Goal: Task Accomplishment & Management: Manage account settings

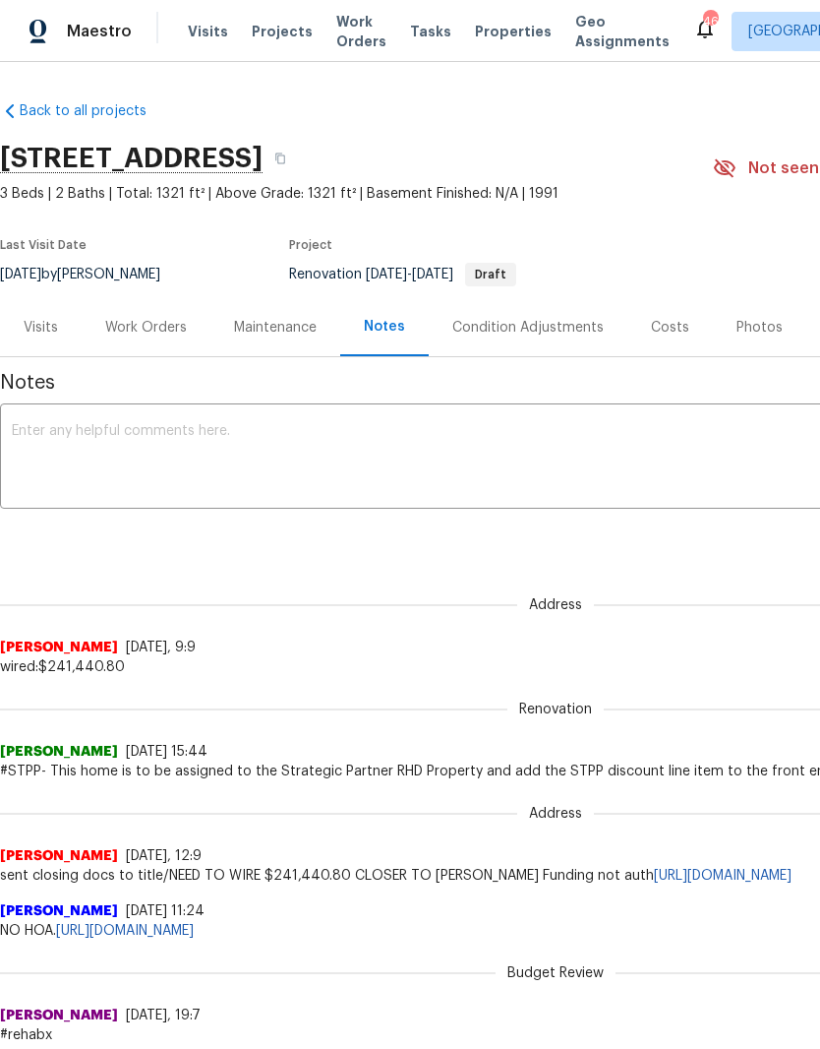
click at [152, 331] on div "Work Orders" at bounding box center [146, 328] width 82 height 20
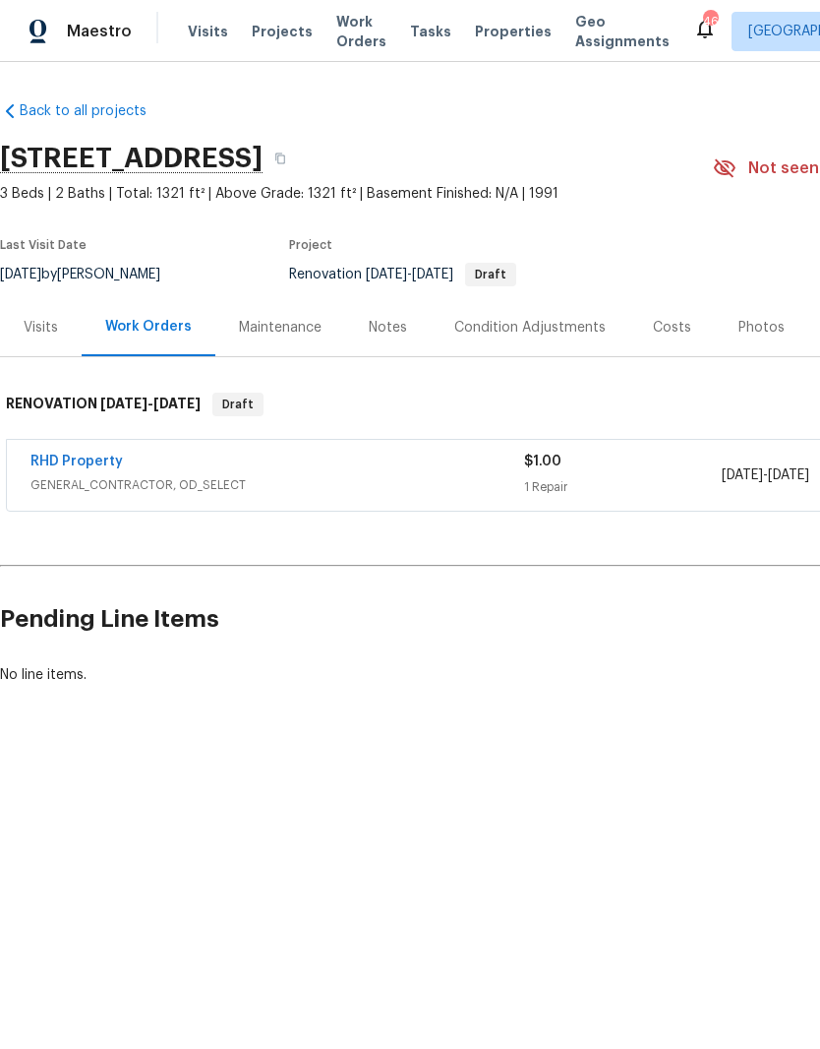
click at [80, 467] on link "RHD Property" at bounding box center [76, 461] width 92 height 14
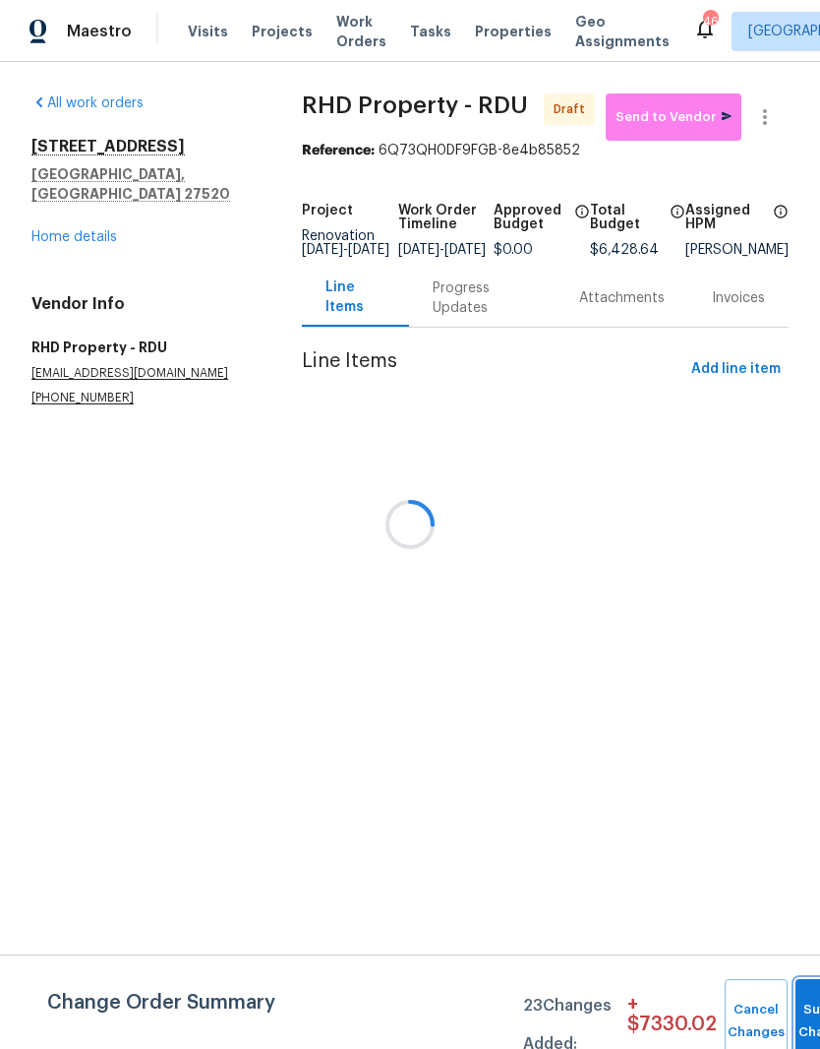
click at [797, 1010] on button "Submit Changes" at bounding box center [827, 1021] width 63 height 85
click at [67, 208] on div at bounding box center [410, 524] width 820 height 1049
click at [78, 213] on div at bounding box center [410, 524] width 820 height 1049
click at [65, 221] on div at bounding box center [410, 524] width 820 height 1049
click at [65, 220] on div at bounding box center [410, 524] width 820 height 1049
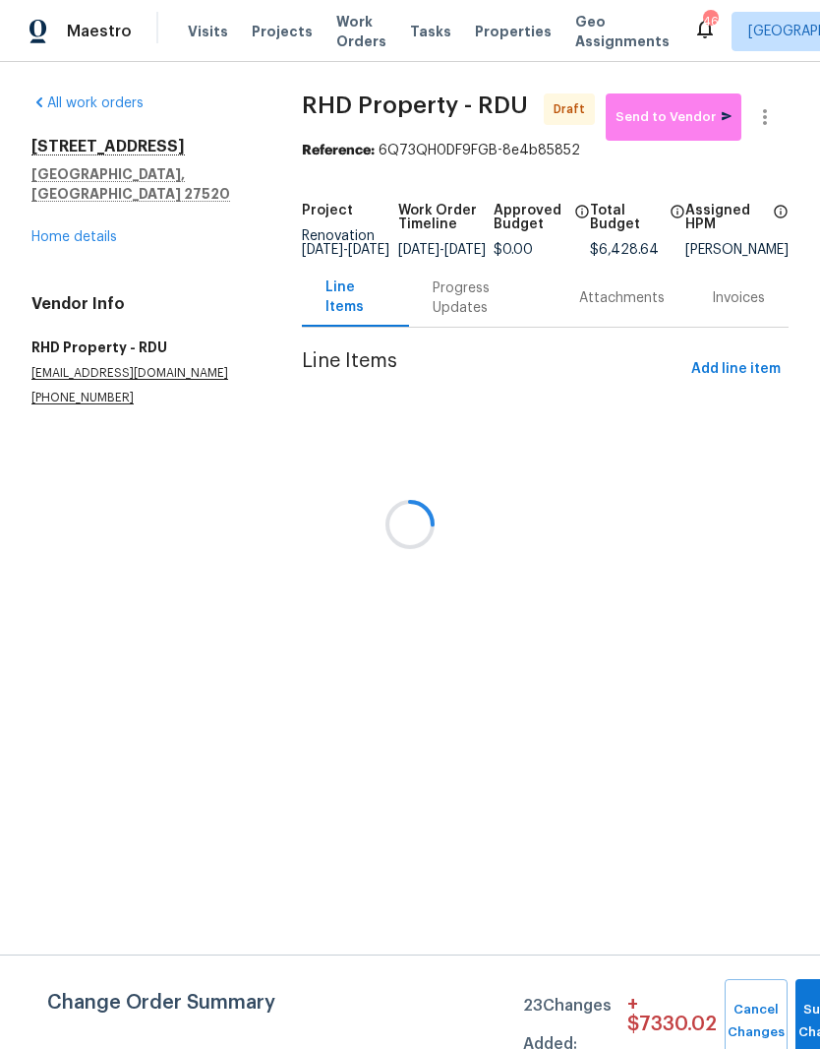
click at [69, 228] on div at bounding box center [410, 524] width 820 height 1049
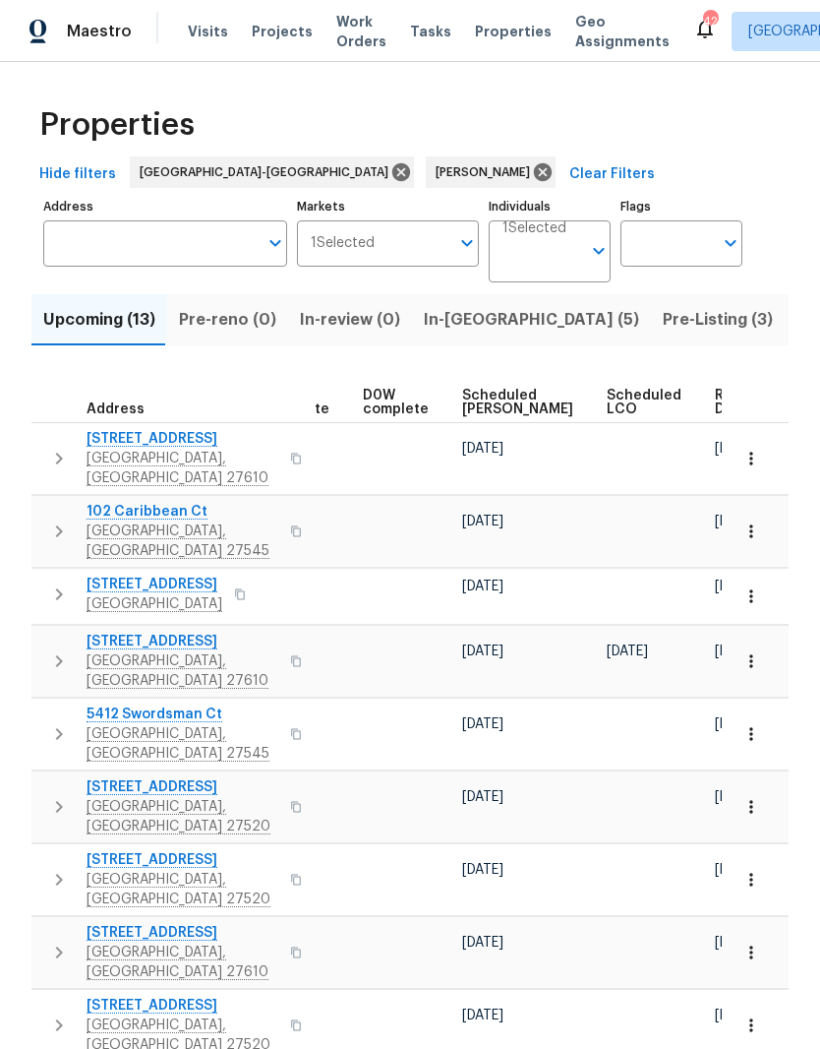
scroll to position [0, 495]
click at [717, 401] on span "Ready Date" at bounding box center [738, 403] width 43 height 28
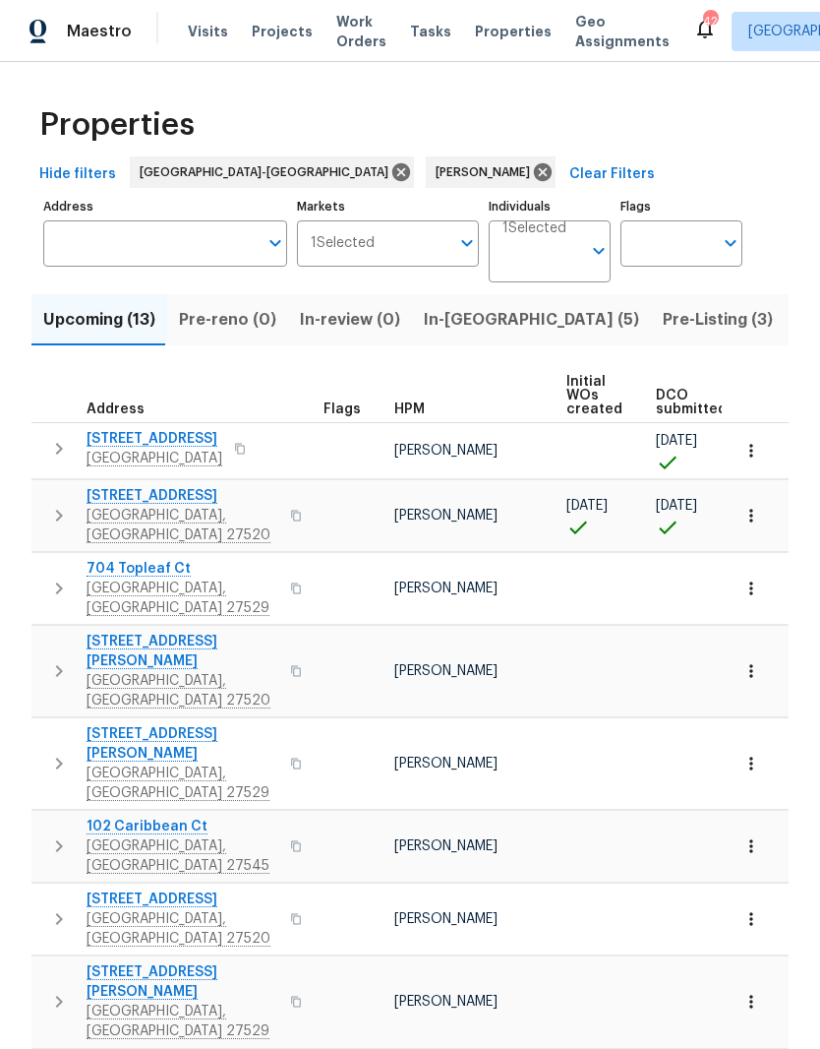
click at [69, 576] on icon "button" at bounding box center [59, 588] width 24 height 24
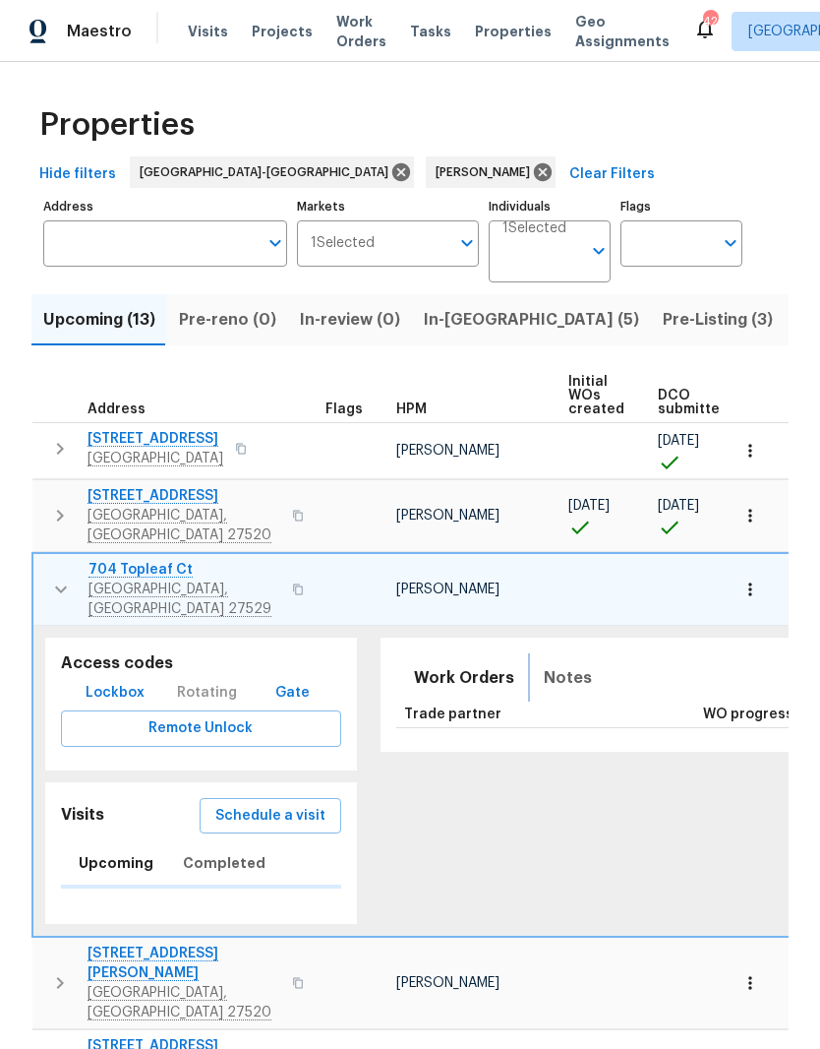
click at [544, 664] on span "Notes" at bounding box center [568, 678] width 48 height 28
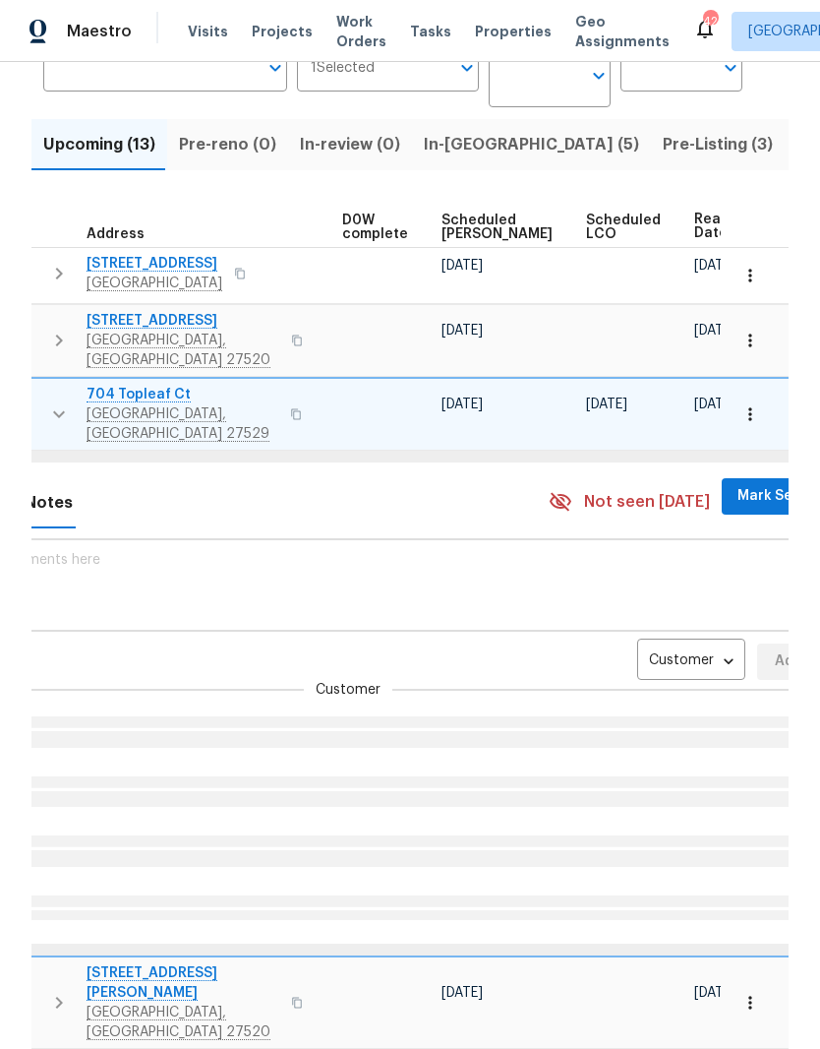
scroll to position [0, 518]
click at [650, 620] on body "Maestro Visits Projects Work Orders Tasks Properties Geo Assignments 42 Raleigh…" at bounding box center [410, 524] width 820 height 1049
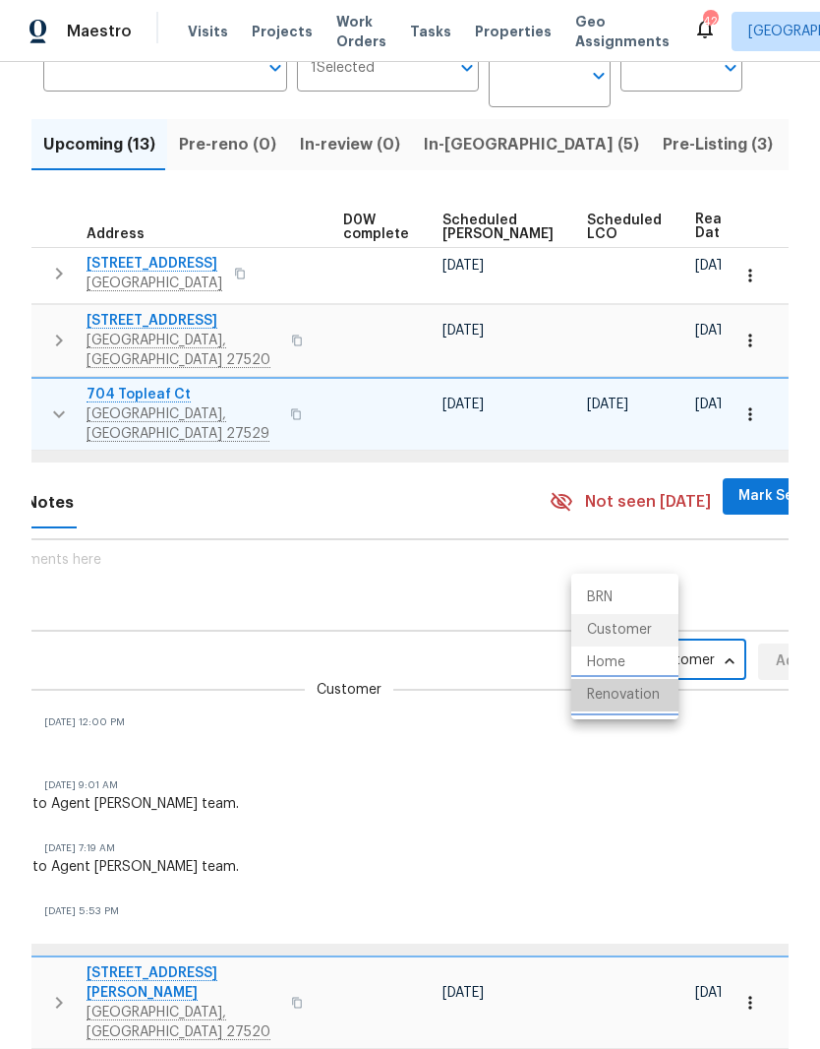
click at [655, 703] on li "Renovation" at bounding box center [625, 695] width 107 height 32
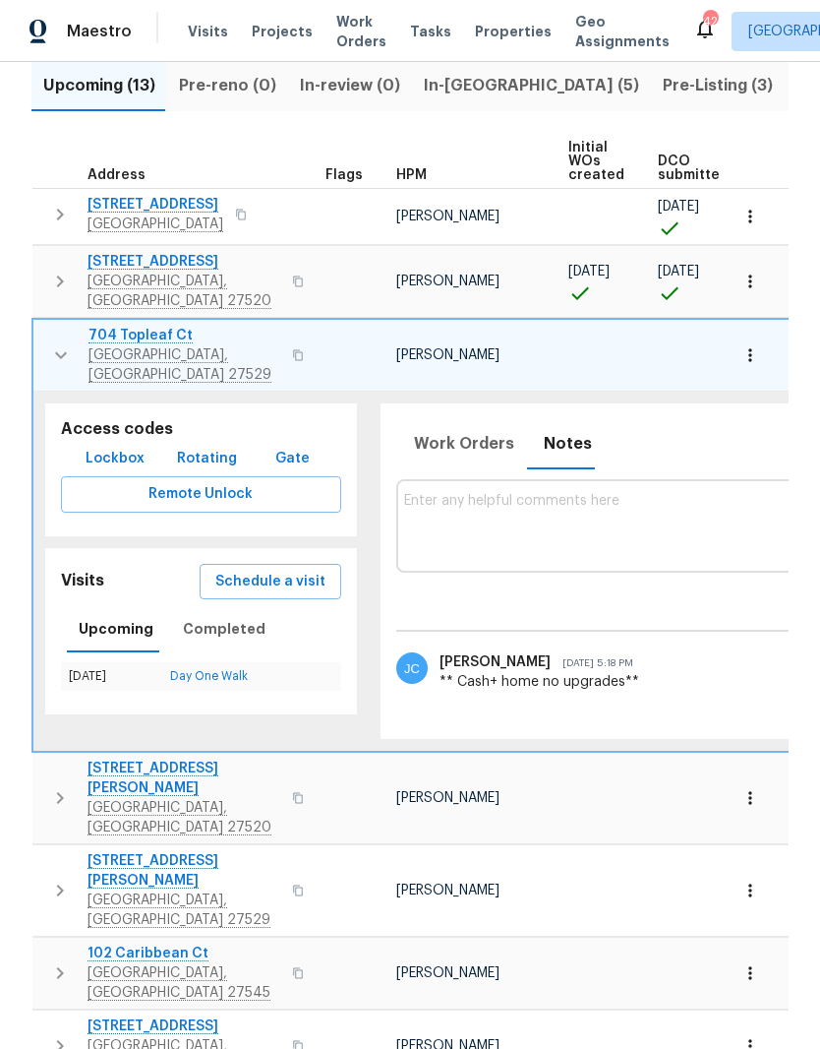
scroll to position [0, 0]
click at [60, 221] on icon "button" at bounding box center [60, 215] width 24 height 24
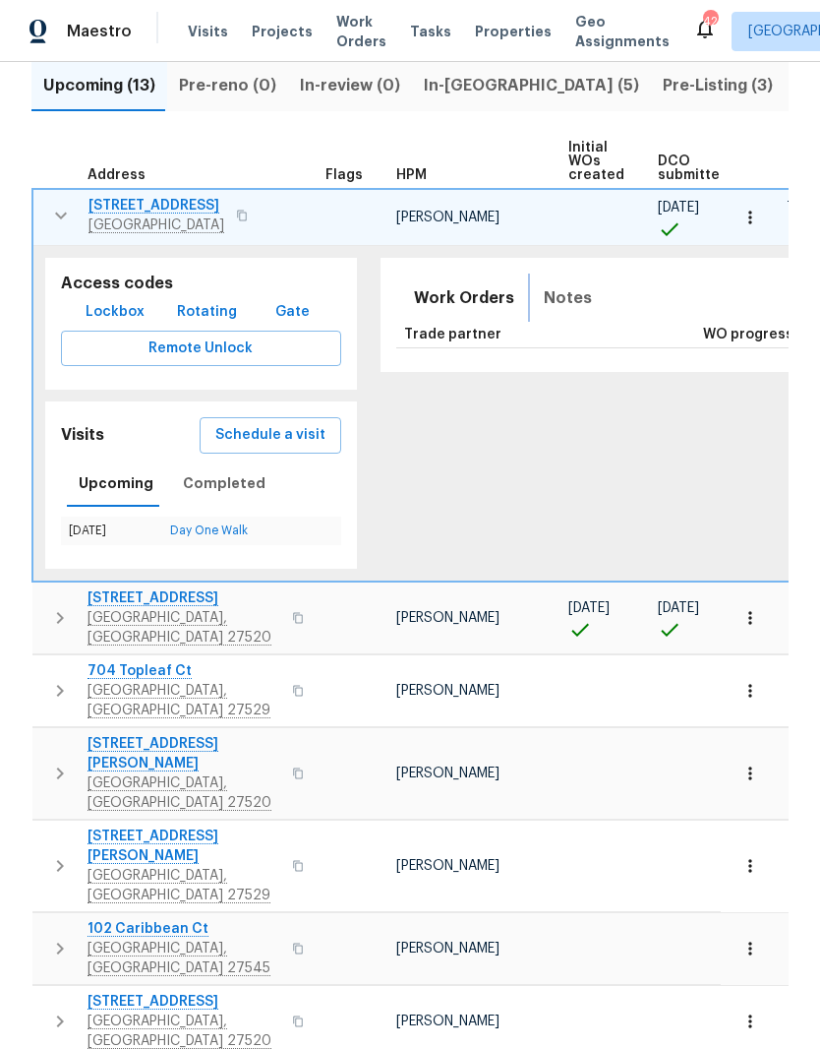
click at [548, 293] on span "Notes" at bounding box center [568, 298] width 48 height 28
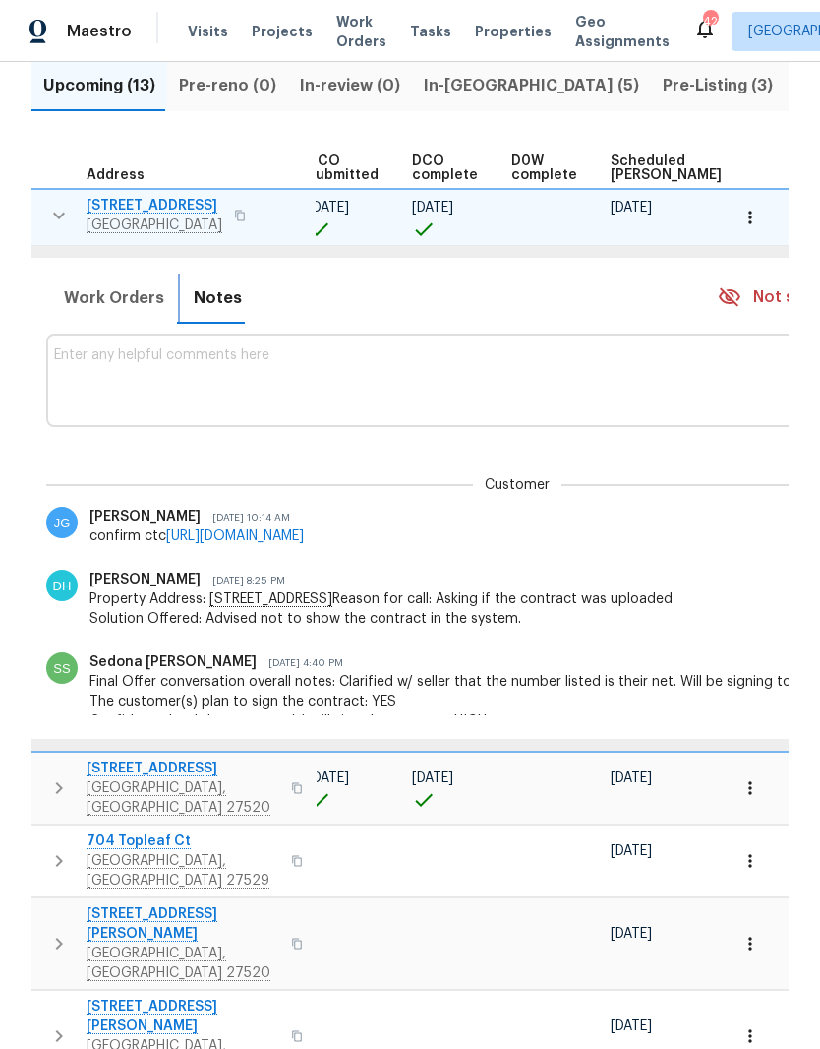
scroll to position [0, 386]
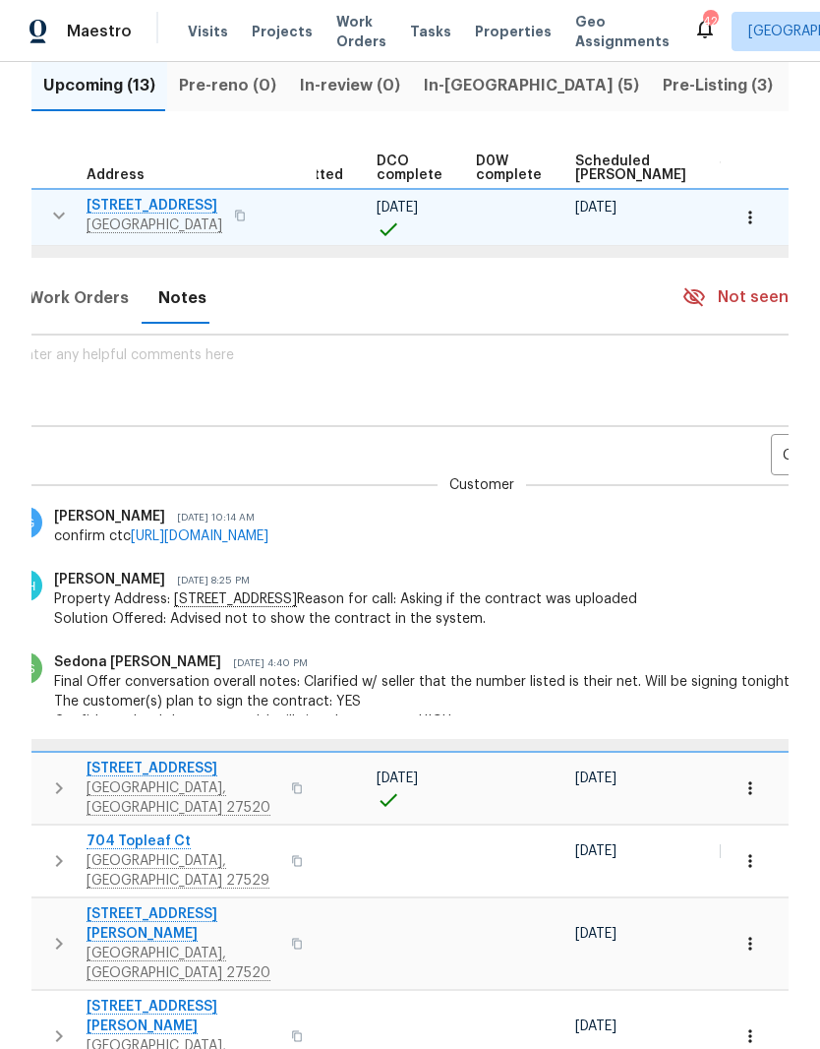
click at [757, 460] on body "Maestro Visits Projects Work Orders Tasks Properties Geo Assignments 42 Raleigh…" at bounding box center [410, 524] width 820 height 1049
click at [770, 524] on li "Renovation" at bounding box center [750, 522] width 107 height 32
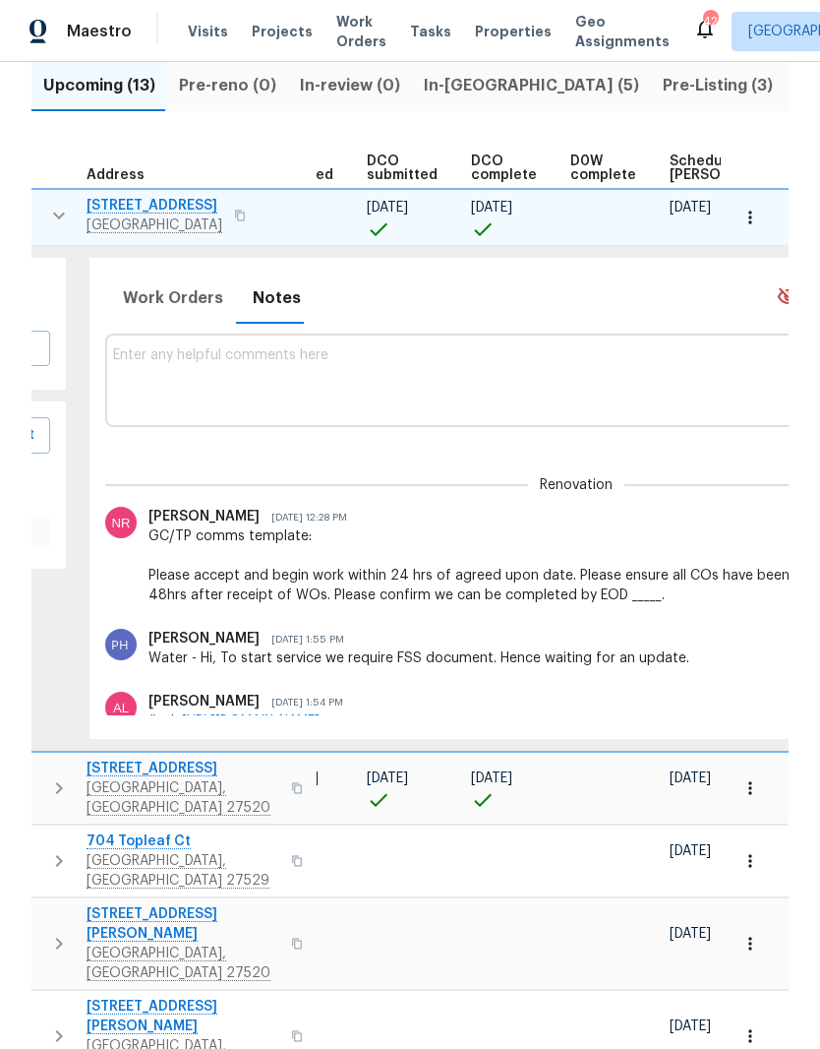
scroll to position [0, 246]
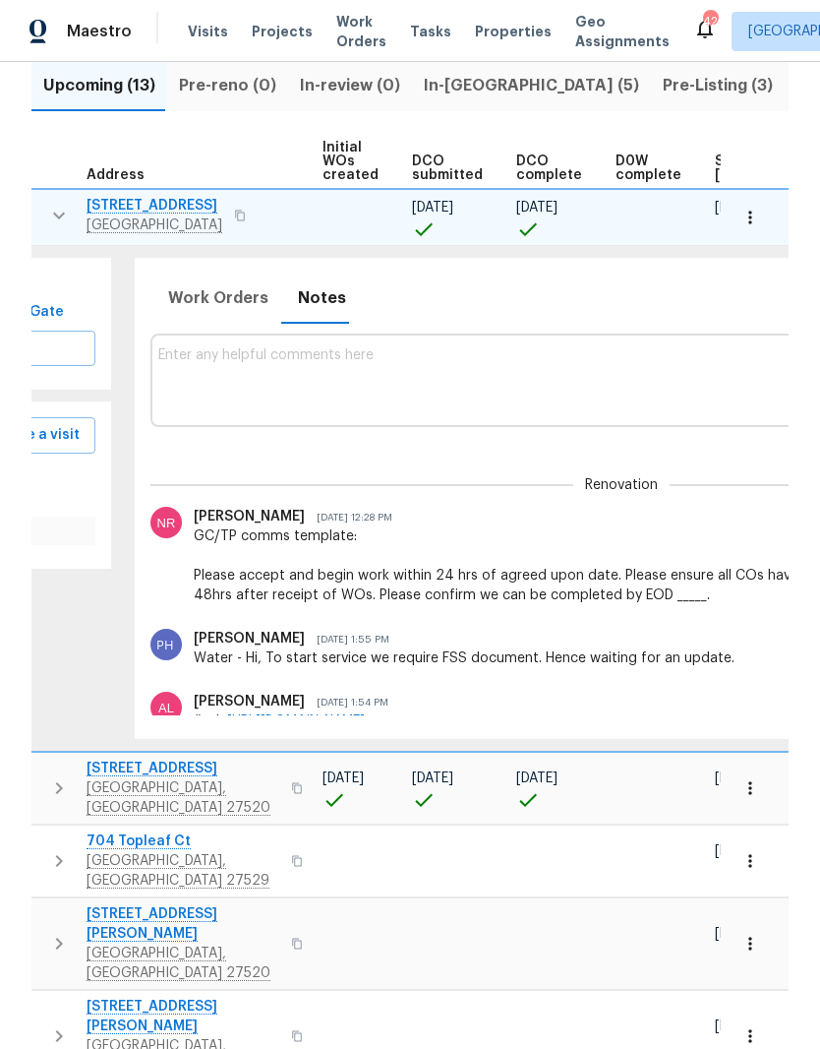
click at [194, 576] on div "GC/TP comms template: Please accept and begin work within 24 hrs of agreed upon…" at bounding box center [644, 565] width 901 height 79
click at [194, 575] on div "GC/TP comms template: Please accept and begin work within 24 hrs of agreed upon…" at bounding box center [644, 565] width 901 height 79
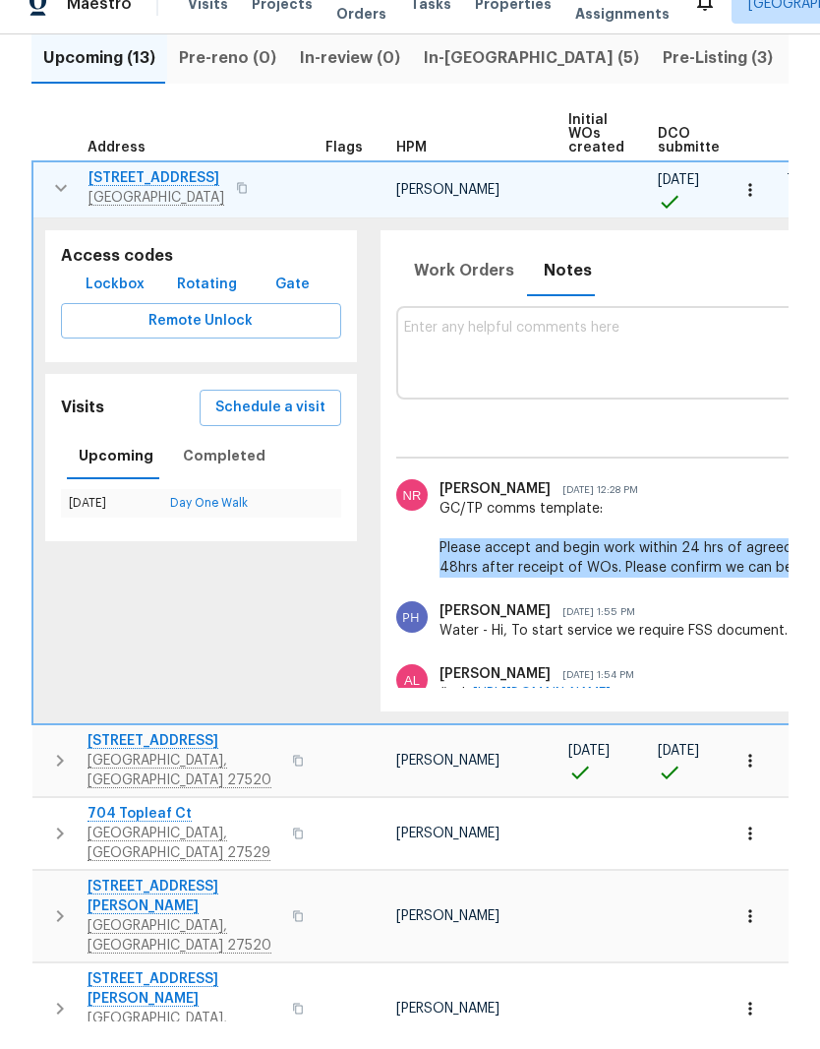
scroll to position [0, 0]
click at [62, 204] on icon "button" at bounding box center [61, 216] width 24 height 24
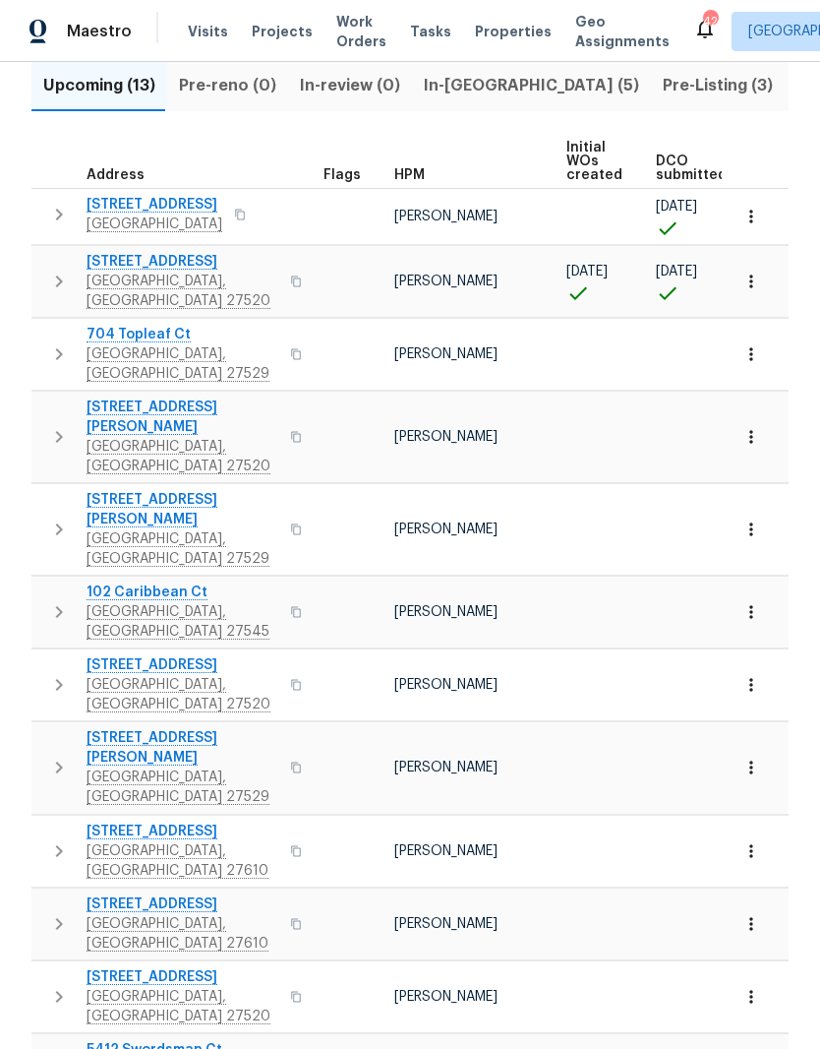
scroll to position [115, 0]
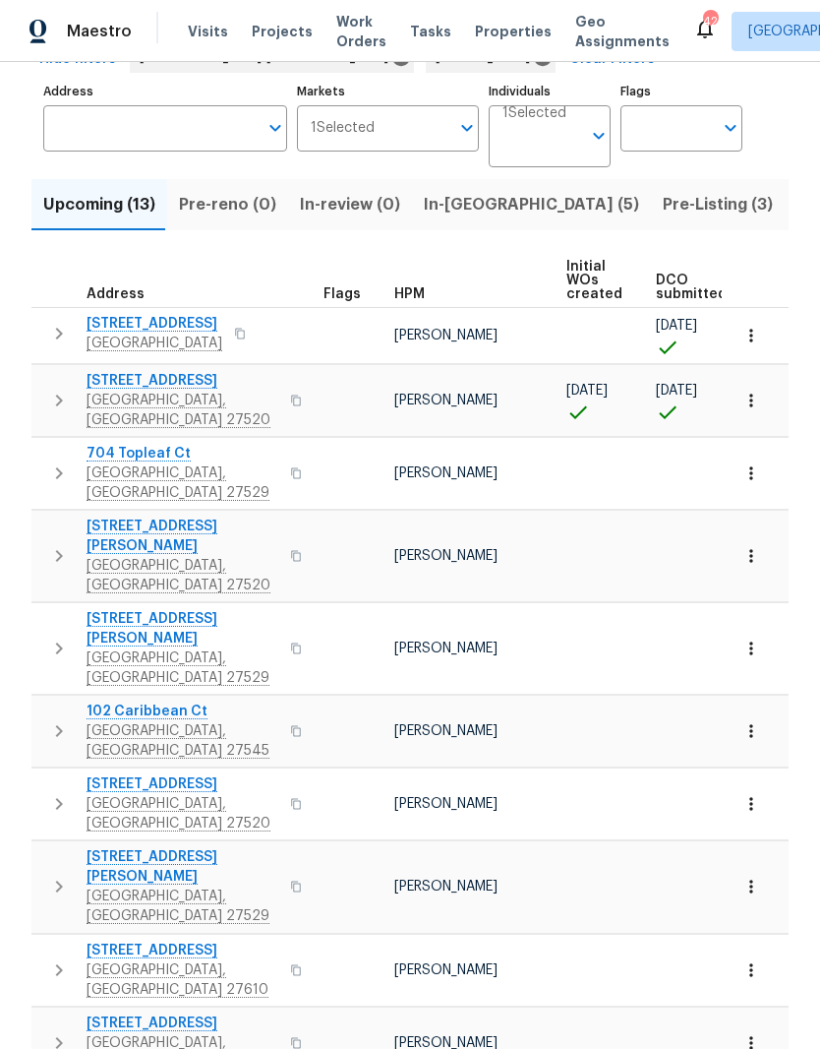
click at [139, 371] on span "210 Clearwater Ct" at bounding box center [183, 381] width 192 height 20
click at [170, 391] on span "Clayton, NC 27520" at bounding box center [183, 410] width 192 height 39
click at [753, 391] on icon "button" at bounding box center [752, 401] width 20 height 20
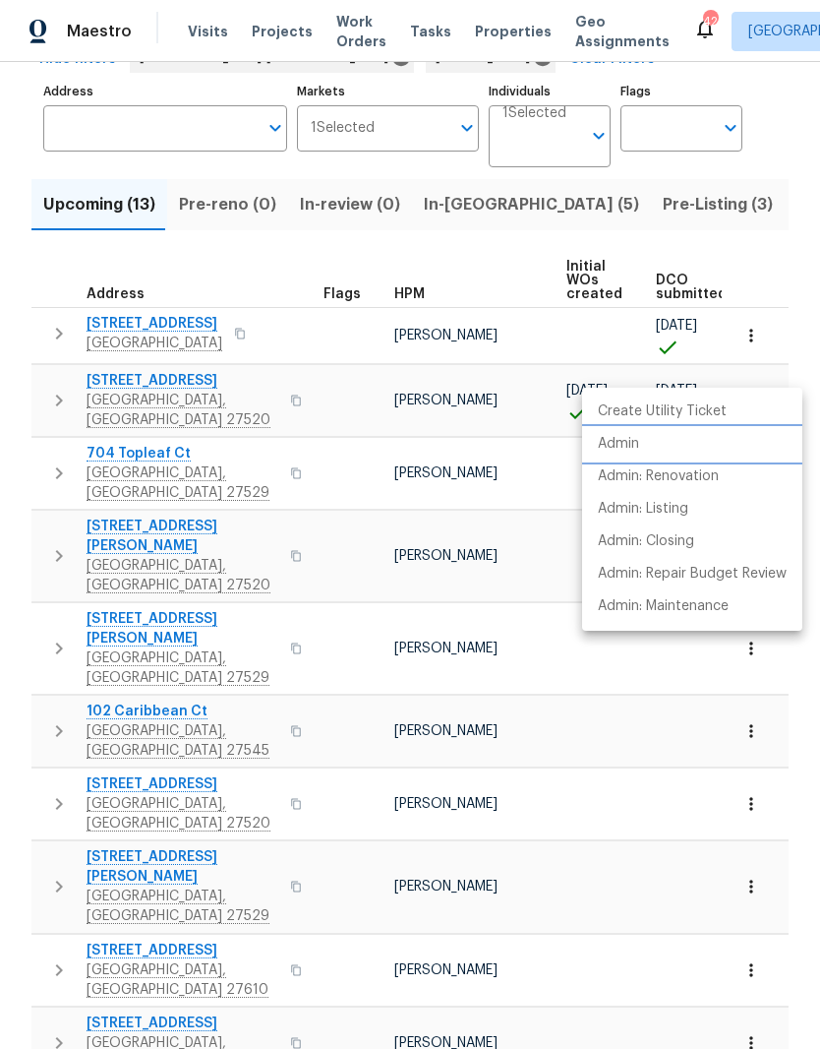
click at [711, 452] on li "Admin" at bounding box center [692, 444] width 220 height 32
click at [125, 294] on div at bounding box center [410, 524] width 820 height 1049
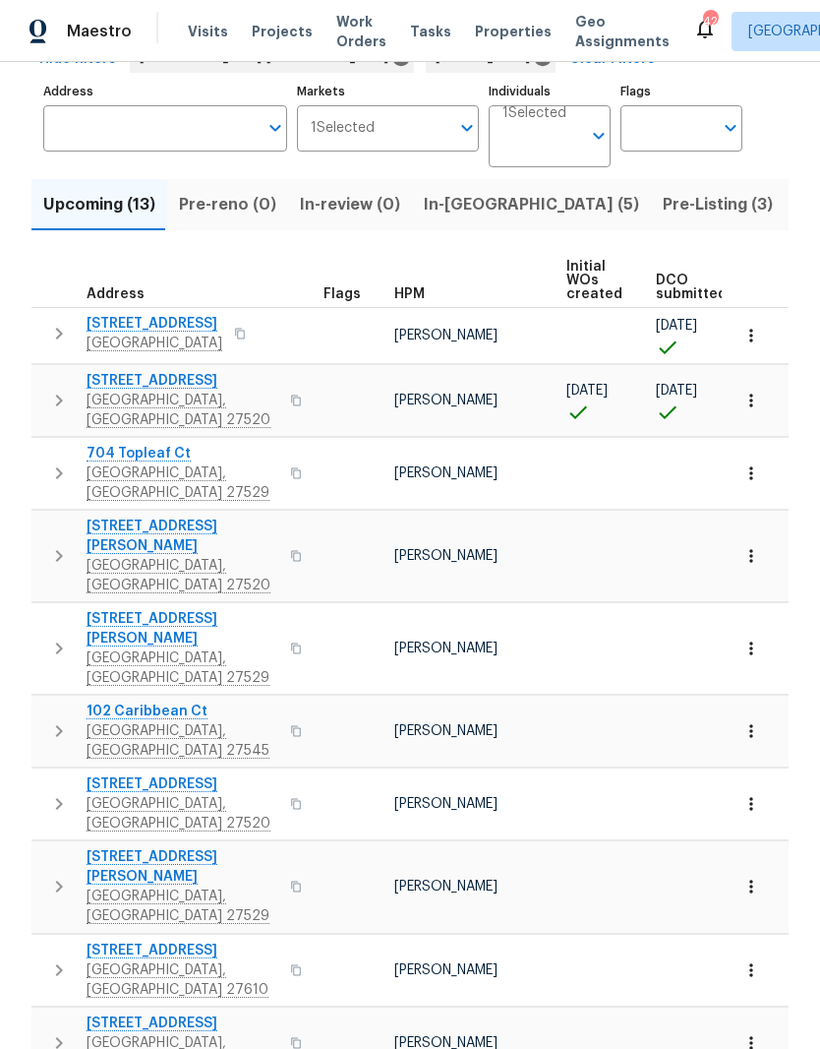
click at [124, 314] on span "105 Redbay Ln" at bounding box center [155, 324] width 136 height 20
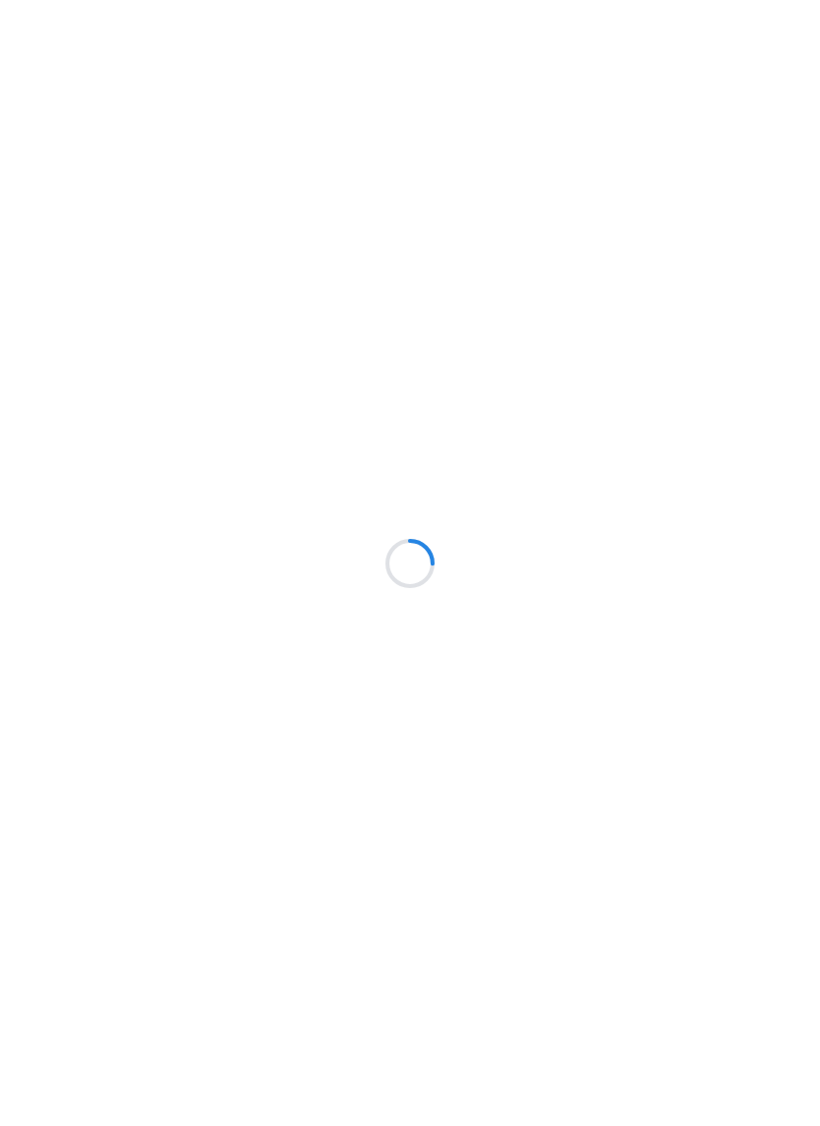
click at [82, 458] on div at bounding box center [410, 563] width 820 height 1126
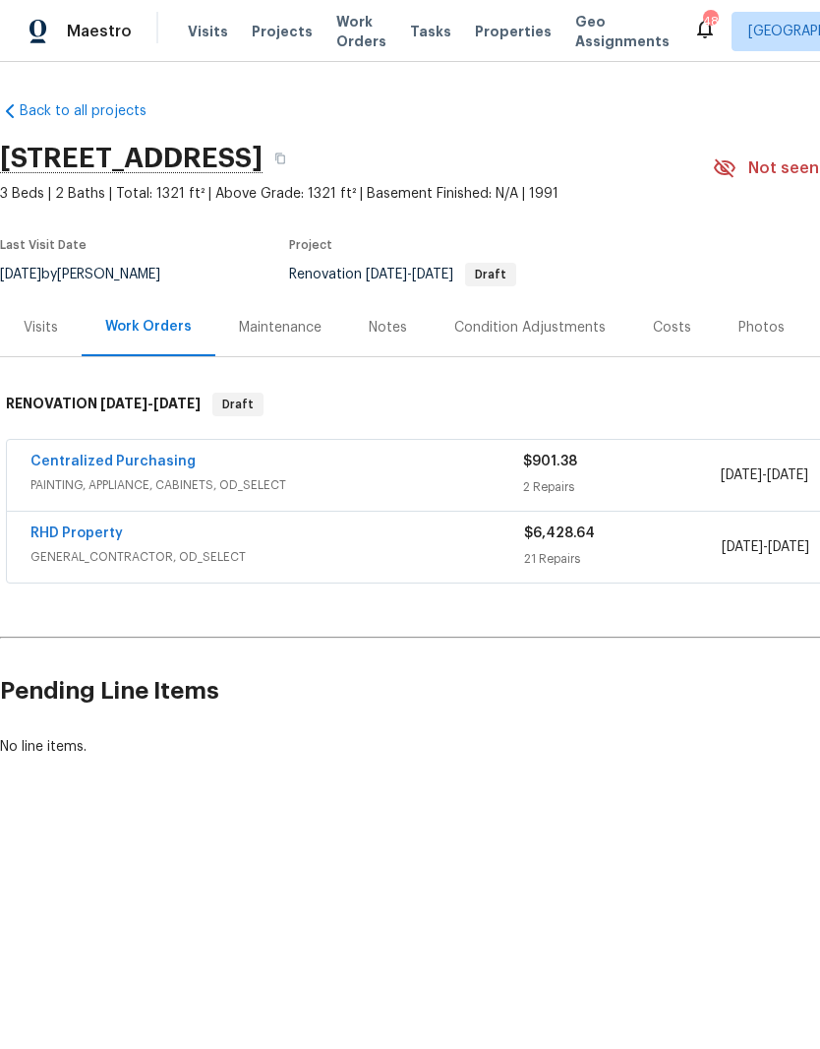
click at [90, 526] on link "RHD Property" at bounding box center [76, 533] width 92 height 14
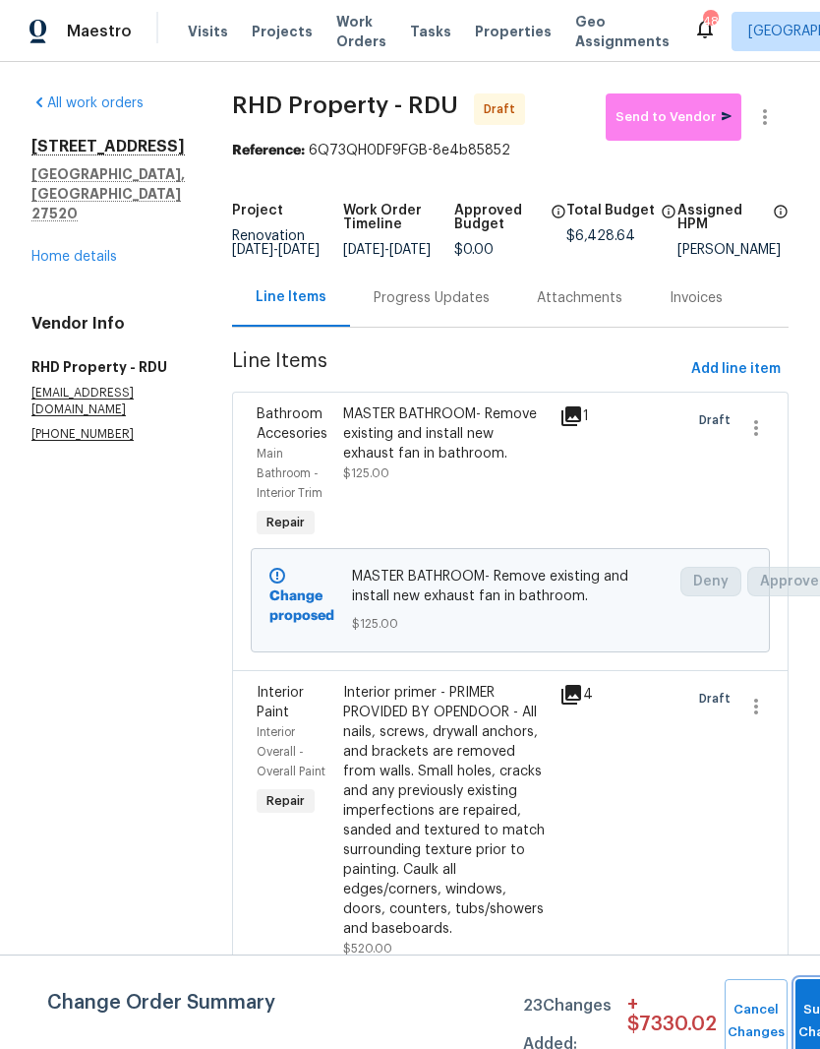
click at [800, 1002] on button "Submit Changes" at bounding box center [827, 1021] width 63 height 85
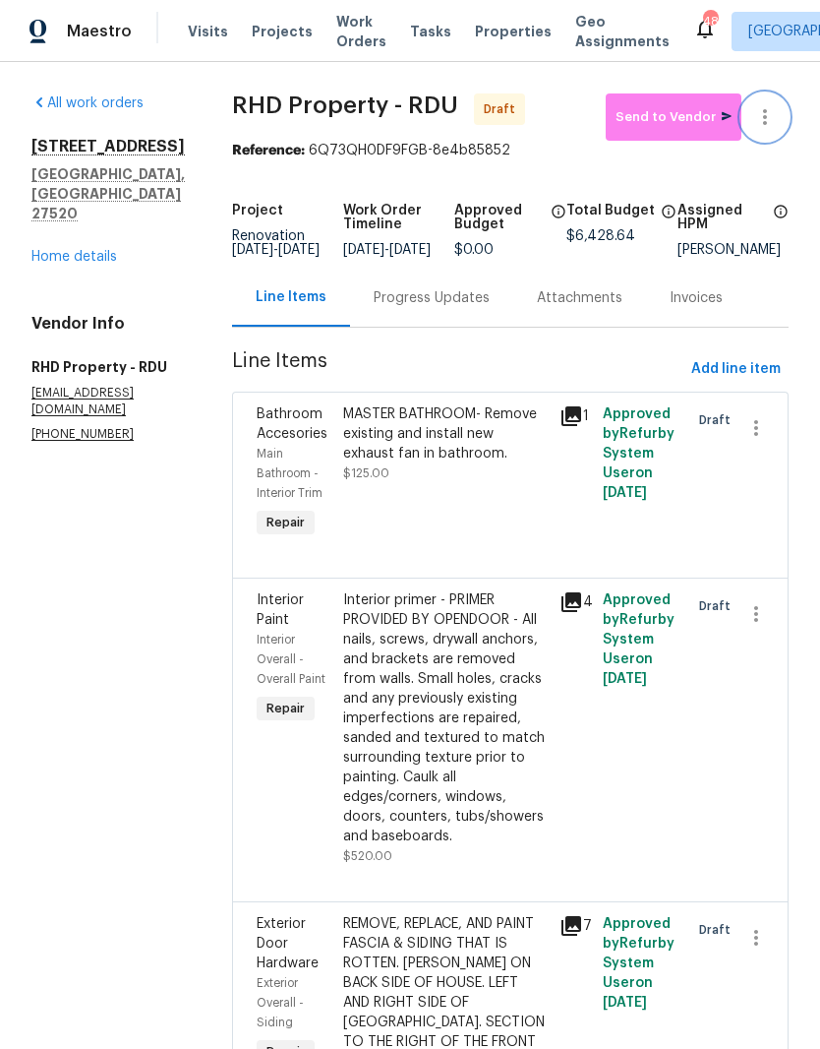
click at [768, 120] on icon "button" at bounding box center [765, 117] width 24 height 24
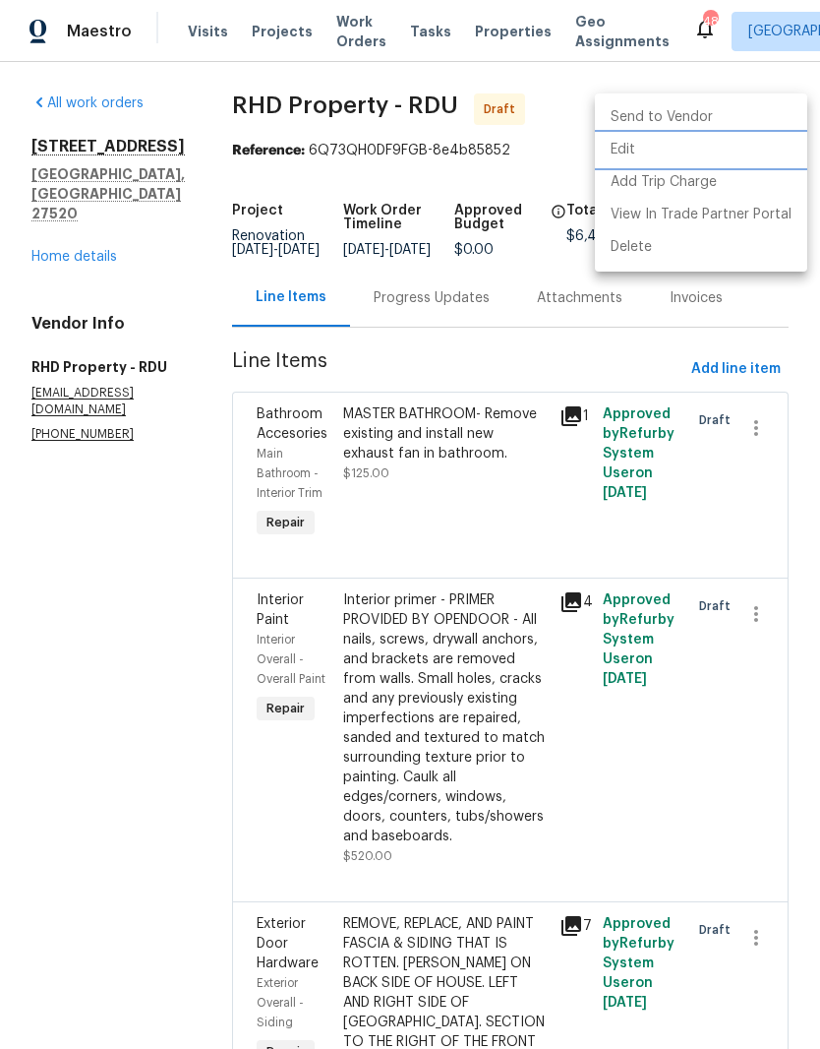
click at [716, 157] on li "Edit" at bounding box center [701, 150] width 212 height 32
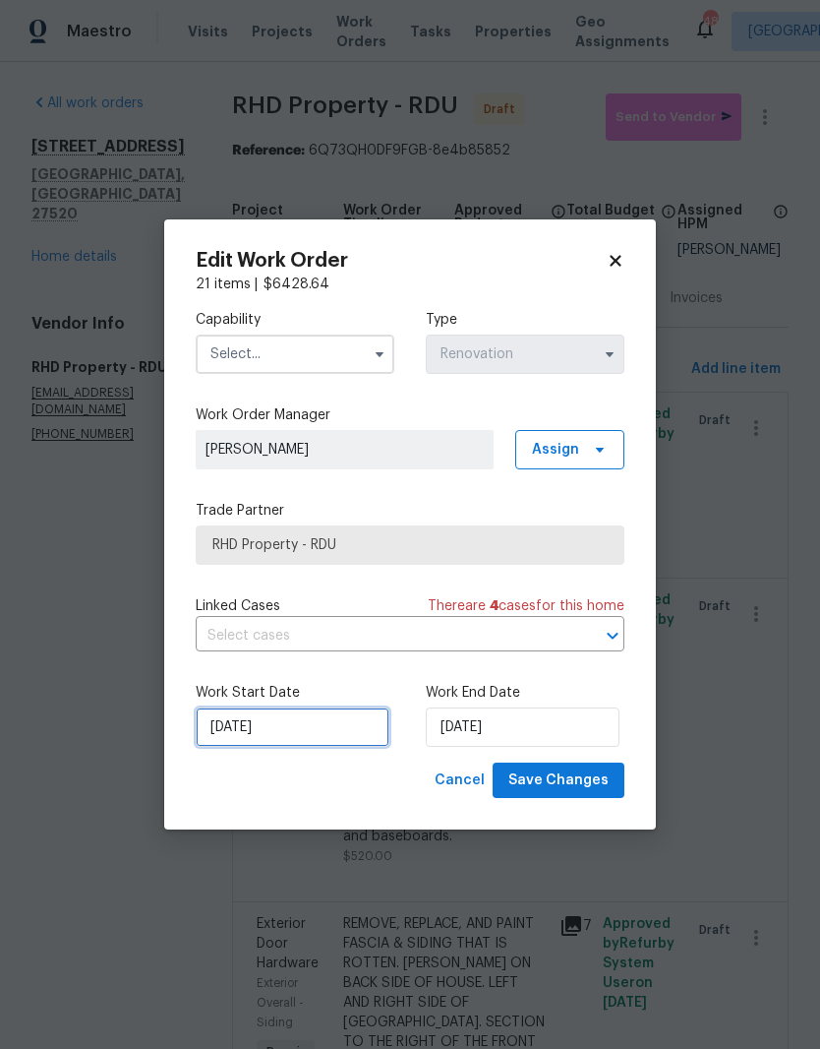
click at [318, 734] on input "8/18/2025" at bounding box center [293, 726] width 194 height 39
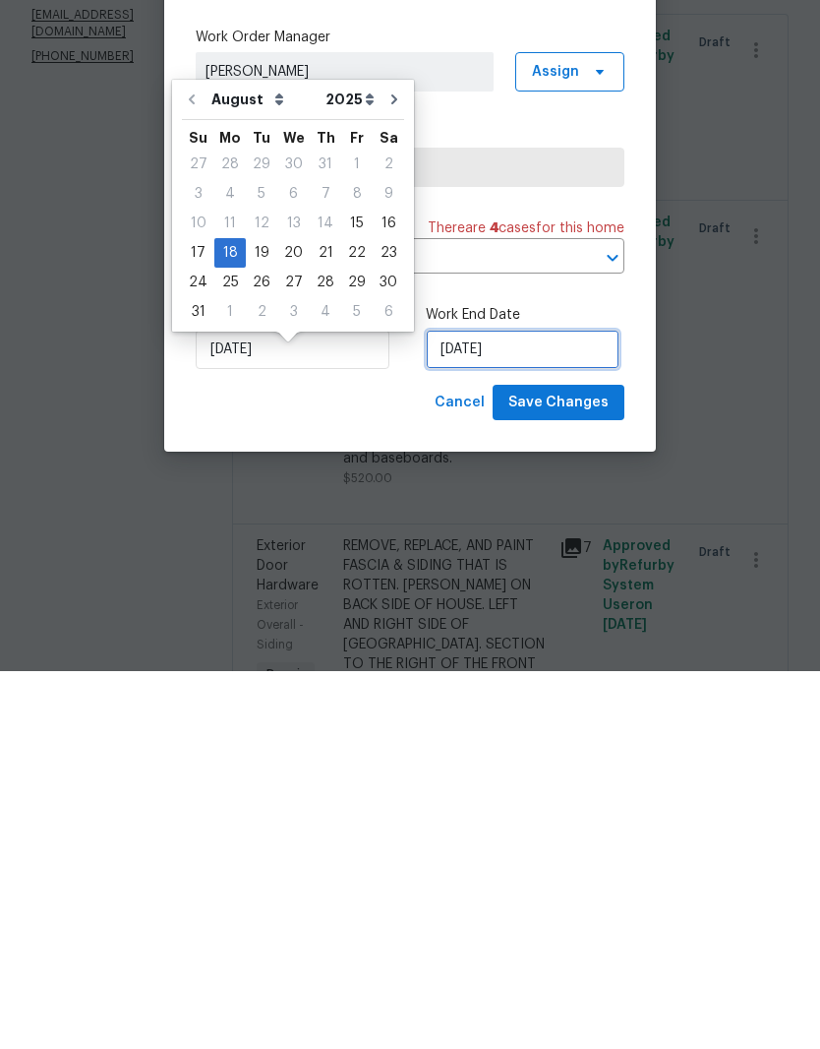
click at [563, 707] on input "8/25/2025" at bounding box center [523, 726] width 194 height 39
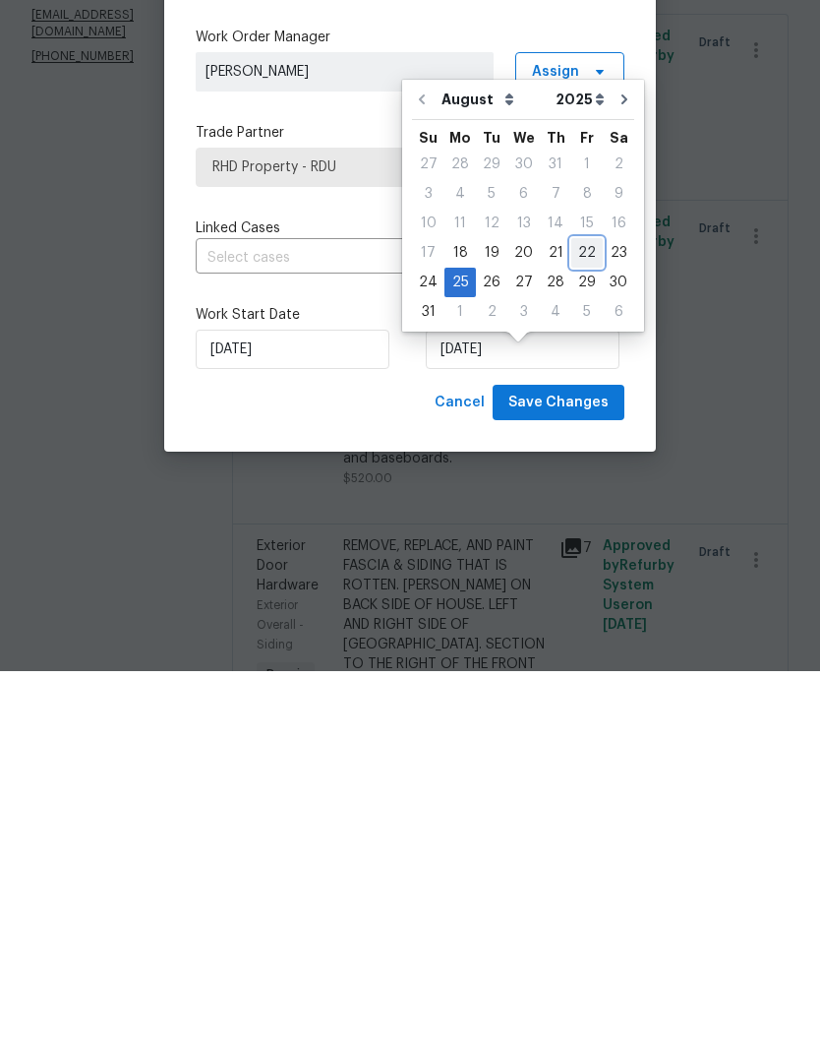
click at [592, 616] on div "17 18 19 20 21 22 23" at bounding box center [523, 631] width 222 height 30
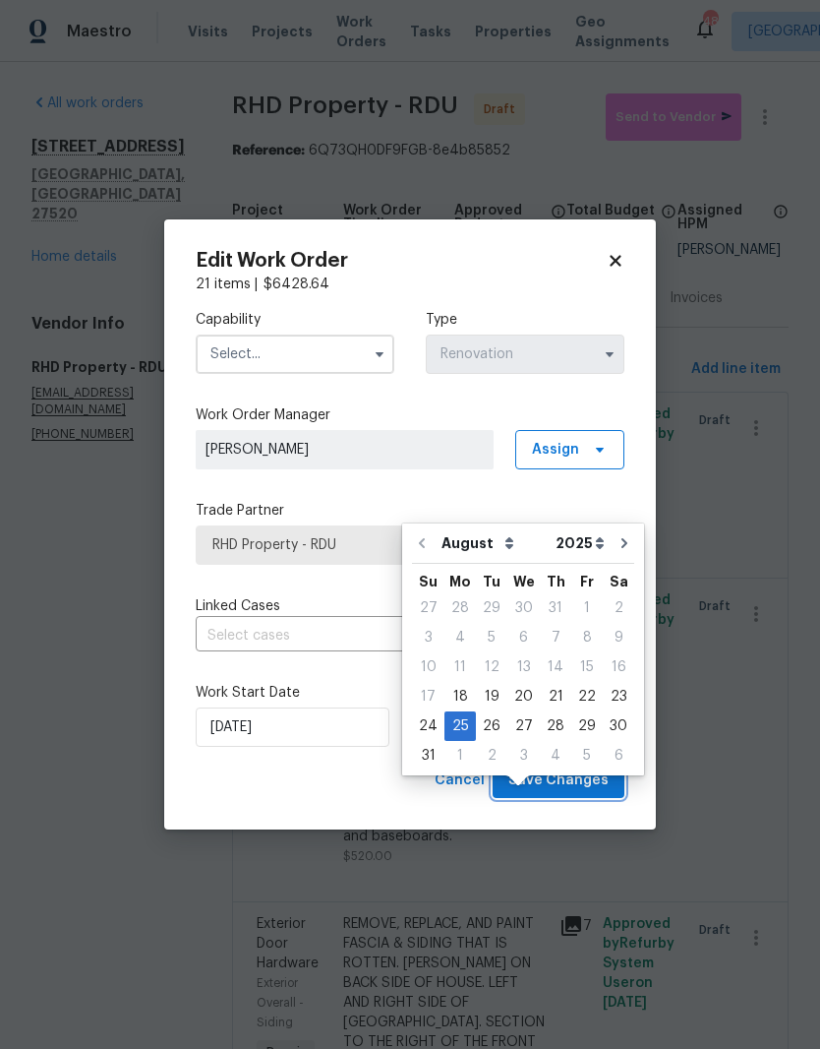
click at [612, 783] on button "Save Changes" at bounding box center [559, 780] width 132 height 36
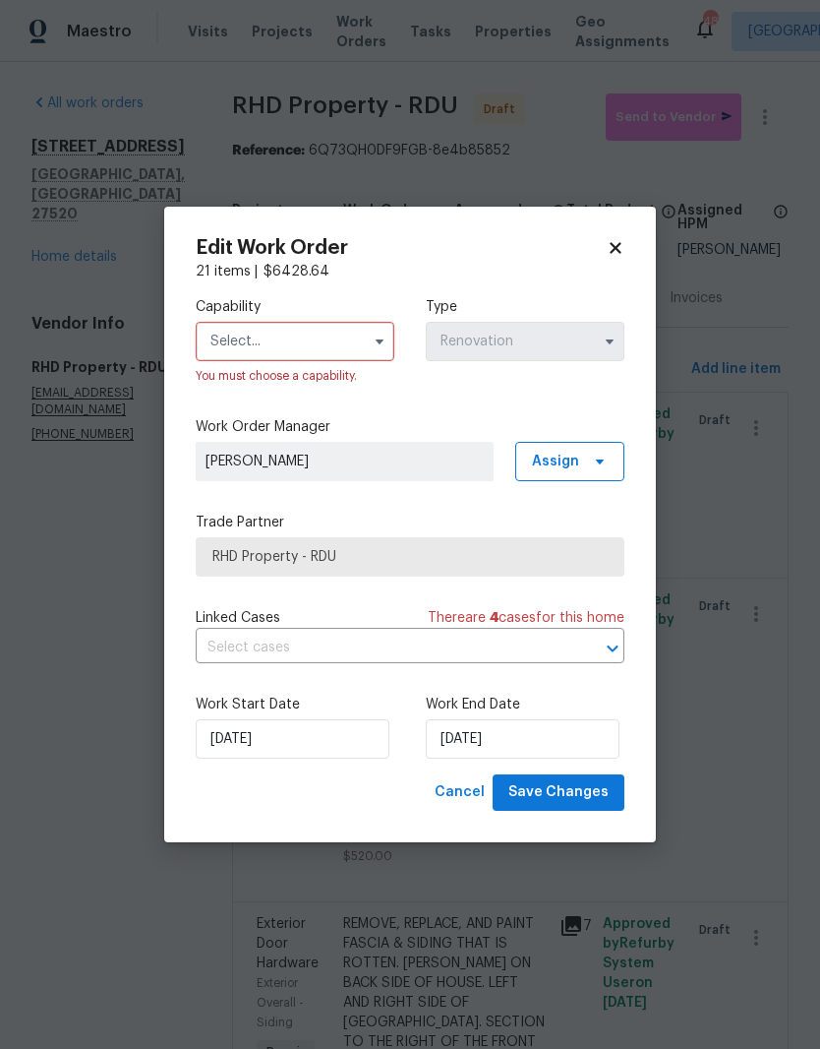
click at [298, 342] on input "text" at bounding box center [295, 341] width 199 height 39
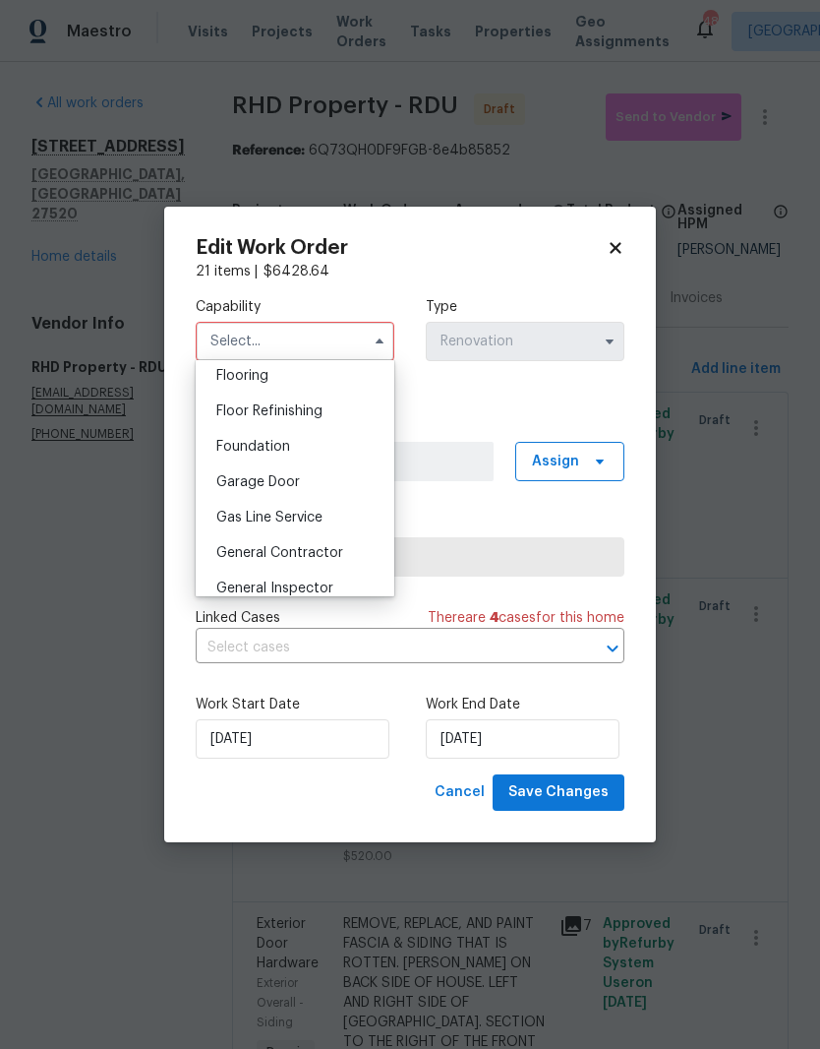
scroll to position [772, 0]
click at [343, 553] on div "General Contractor" at bounding box center [295, 550] width 189 height 35
type input "General Contractor"
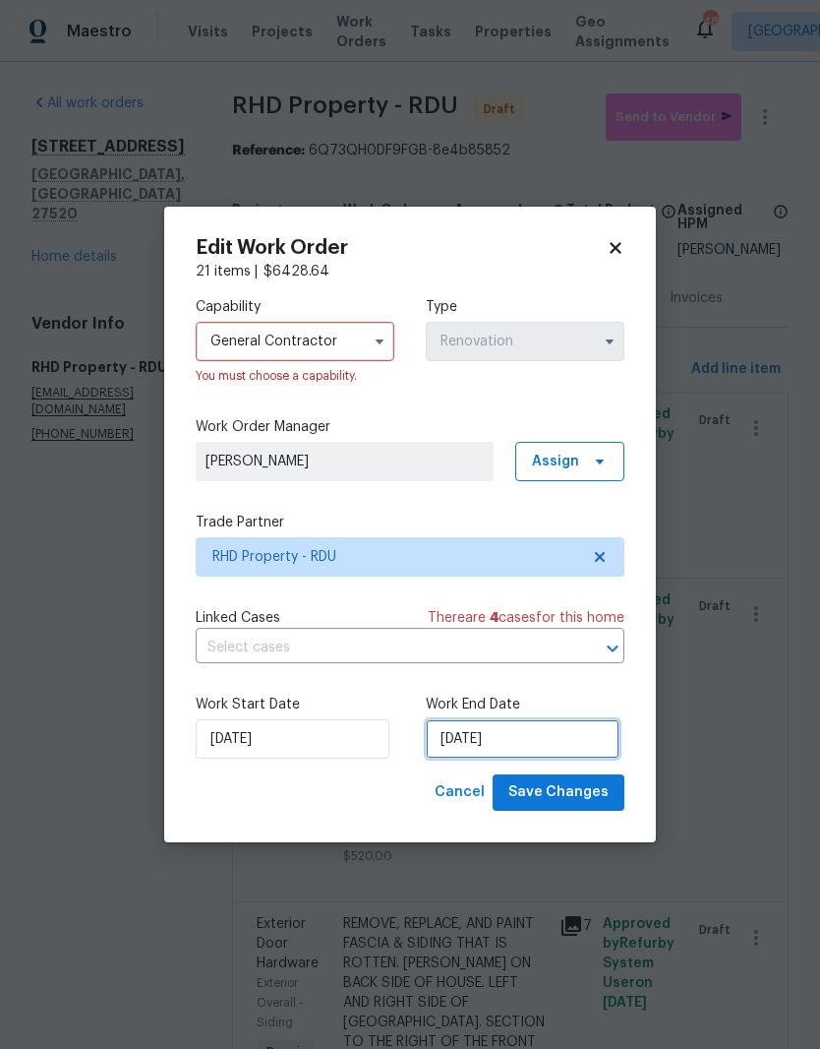
click at [568, 745] on input "8/25/2025" at bounding box center [523, 738] width 194 height 39
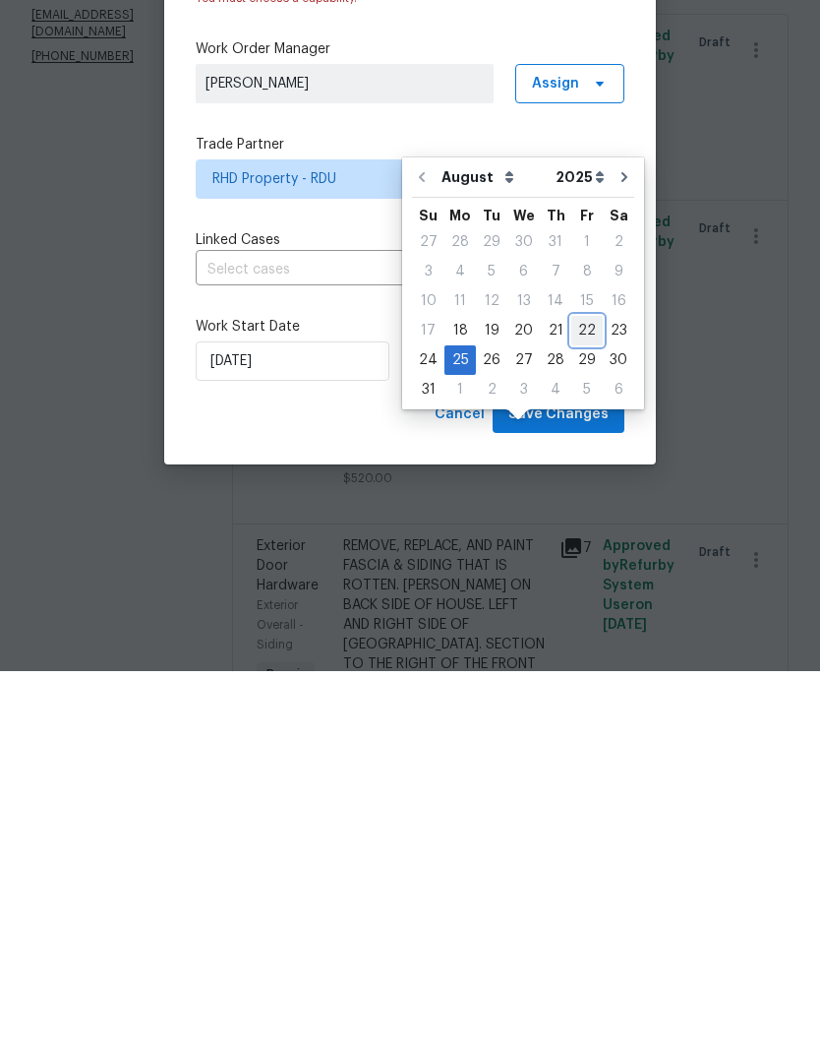
click at [579, 694] on div "22" at bounding box center [587, 708] width 31 height 28
type input "8/22/2025"
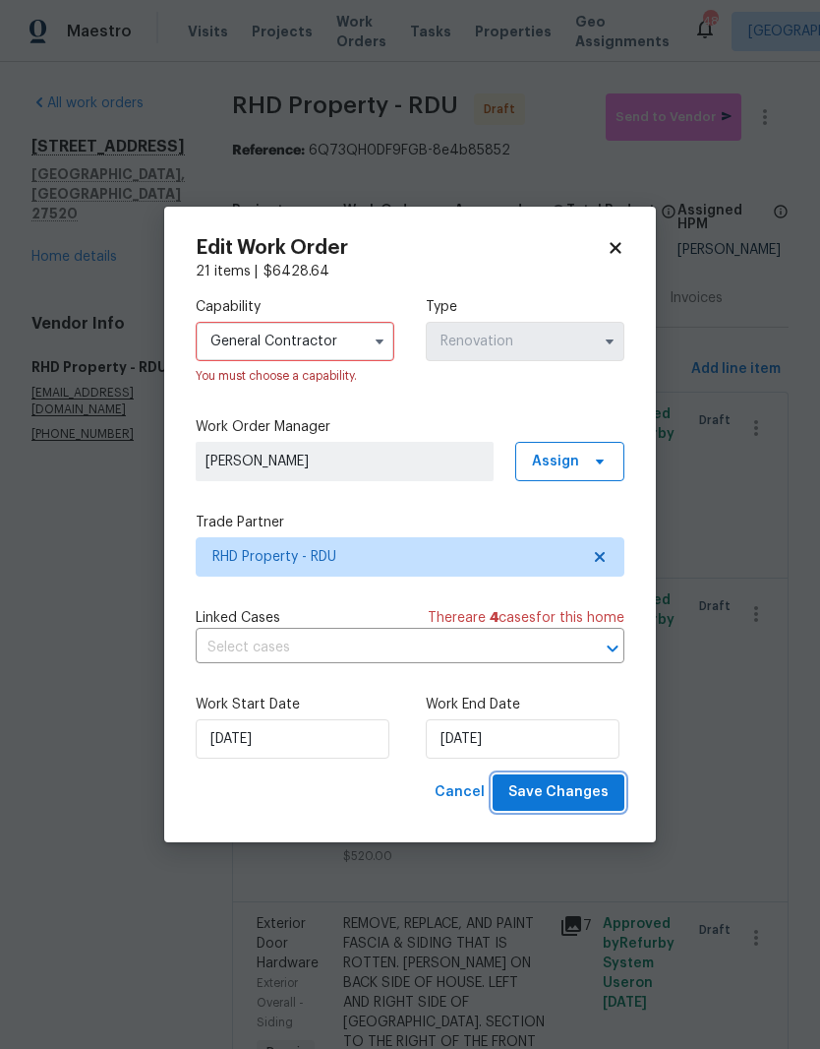
click at [599, 790] on span "Save Changes" at bounding box center [559, 792] width 100 height 25
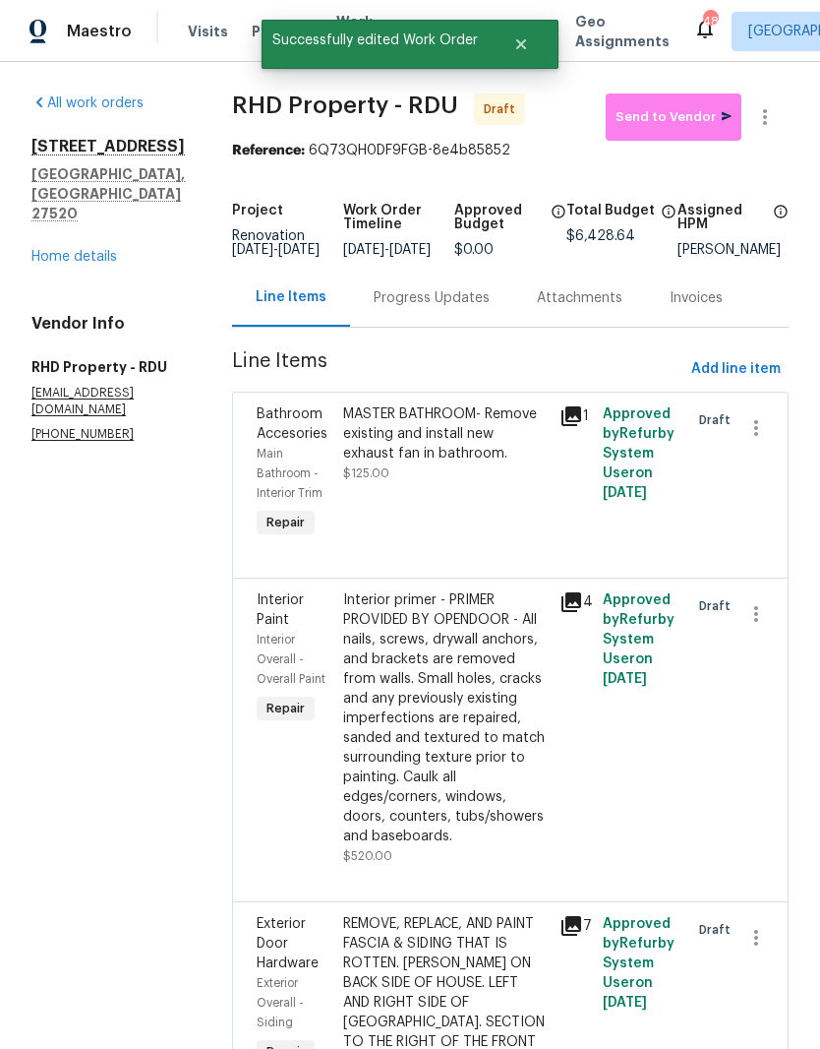
click at [483, 288] on div "Progress Updates" at bounding box center [432, 298] width 116 height 20
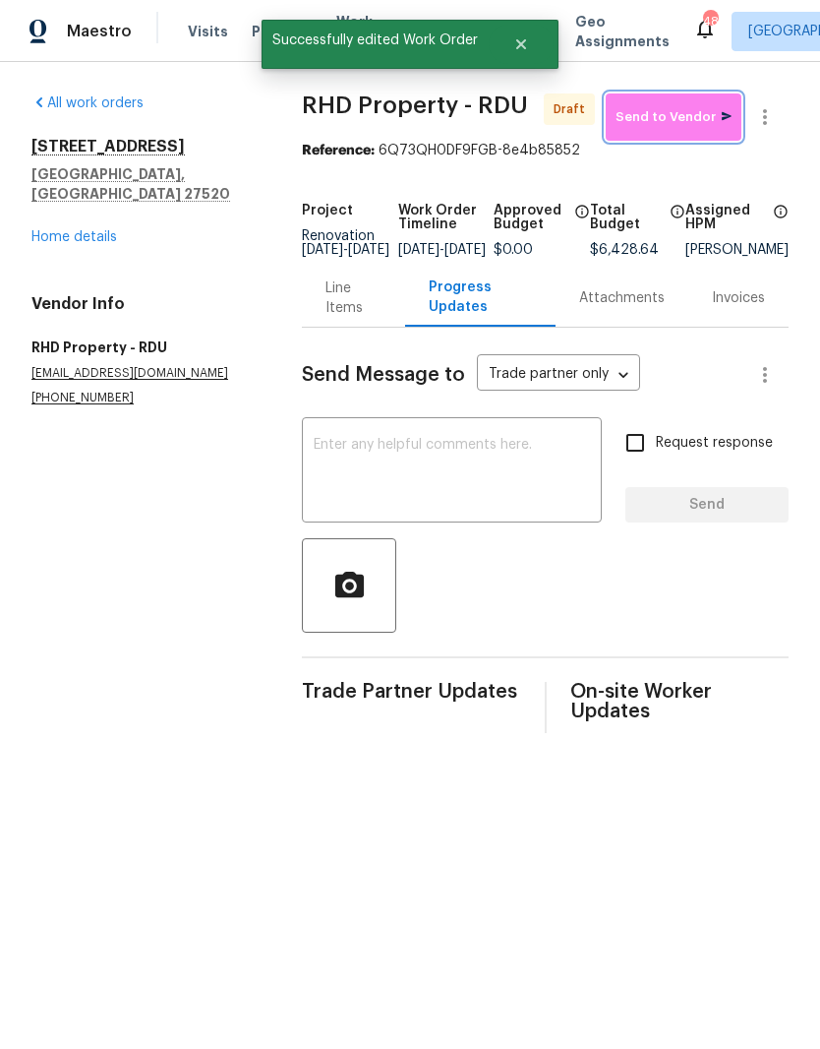
click at [699, 119] on span "Send to Vendor" at bounding box center [674, 117] width 116 height 23
click at [463, 488] on textarea at bounding box center [452, 472] width 276 height 69
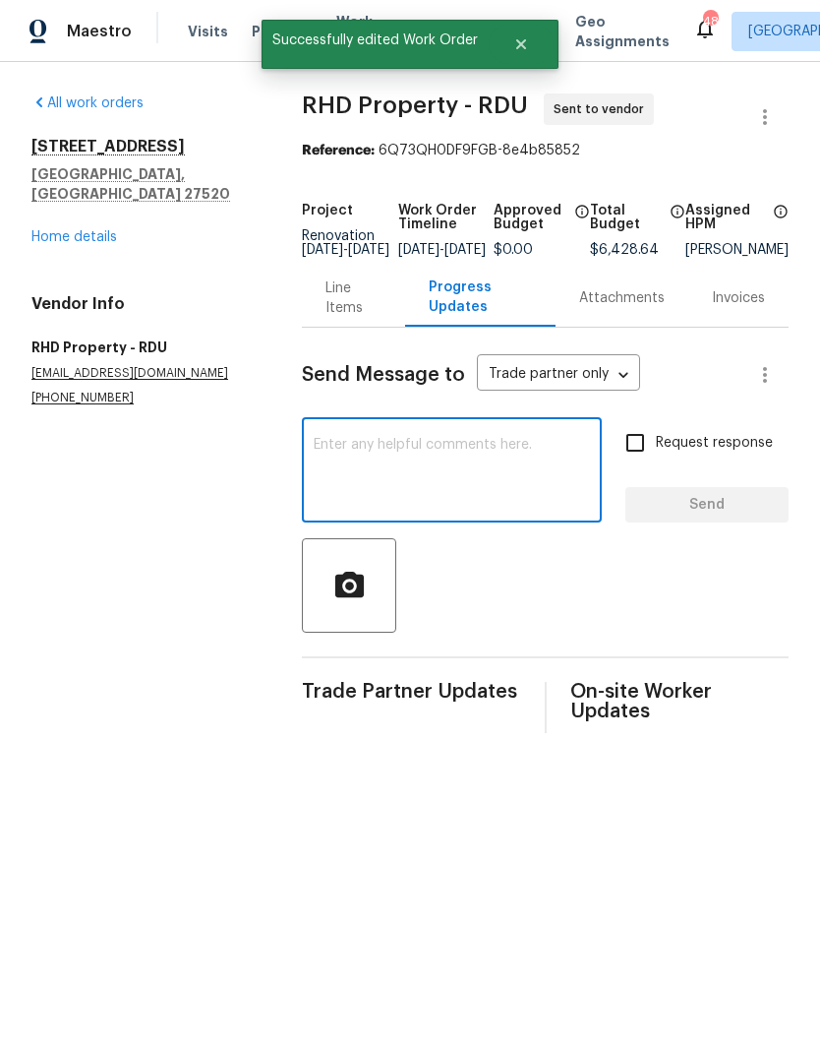
click at [404, 462] on textarea at bounding box center [452, 472] width 276 height 69
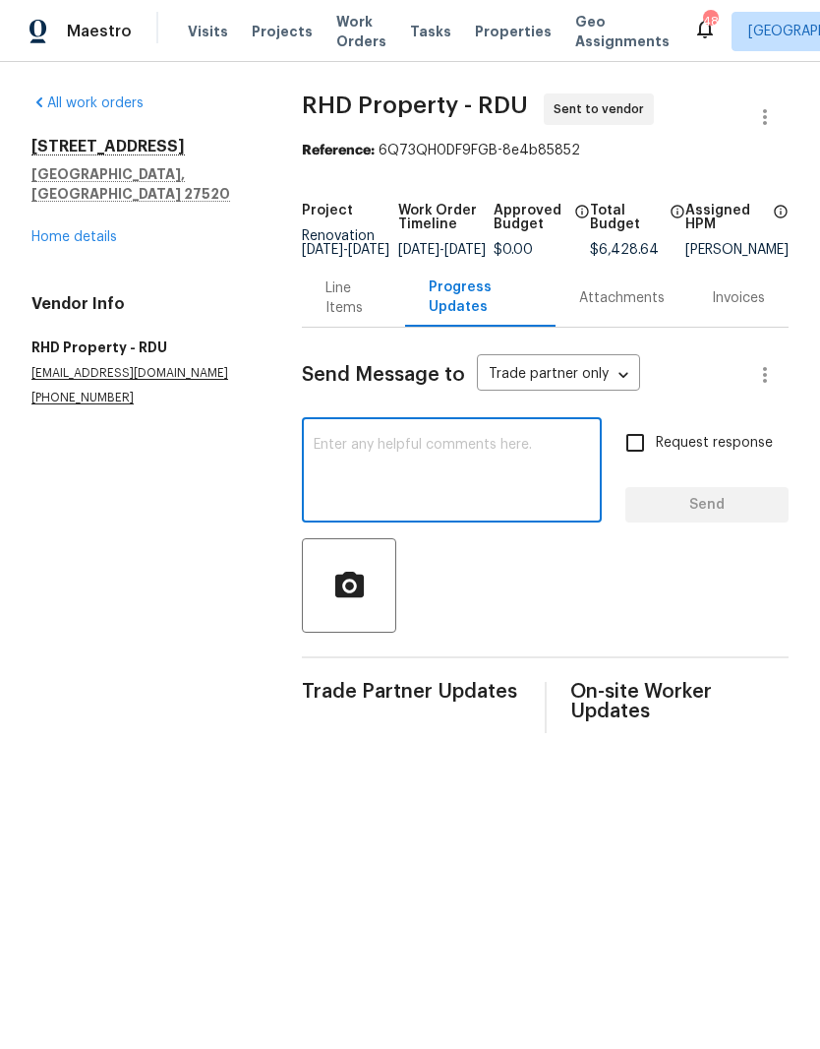
click at [363, 472] on textarea at bounding box center [452, 472] width 276 height 69
click at [391, 490] on textarea at bounding box center [452, 472] width 276 height 69
paste textarea "Please accept and begin work within 24 hrs of agreed upon date. Please ensure a…"
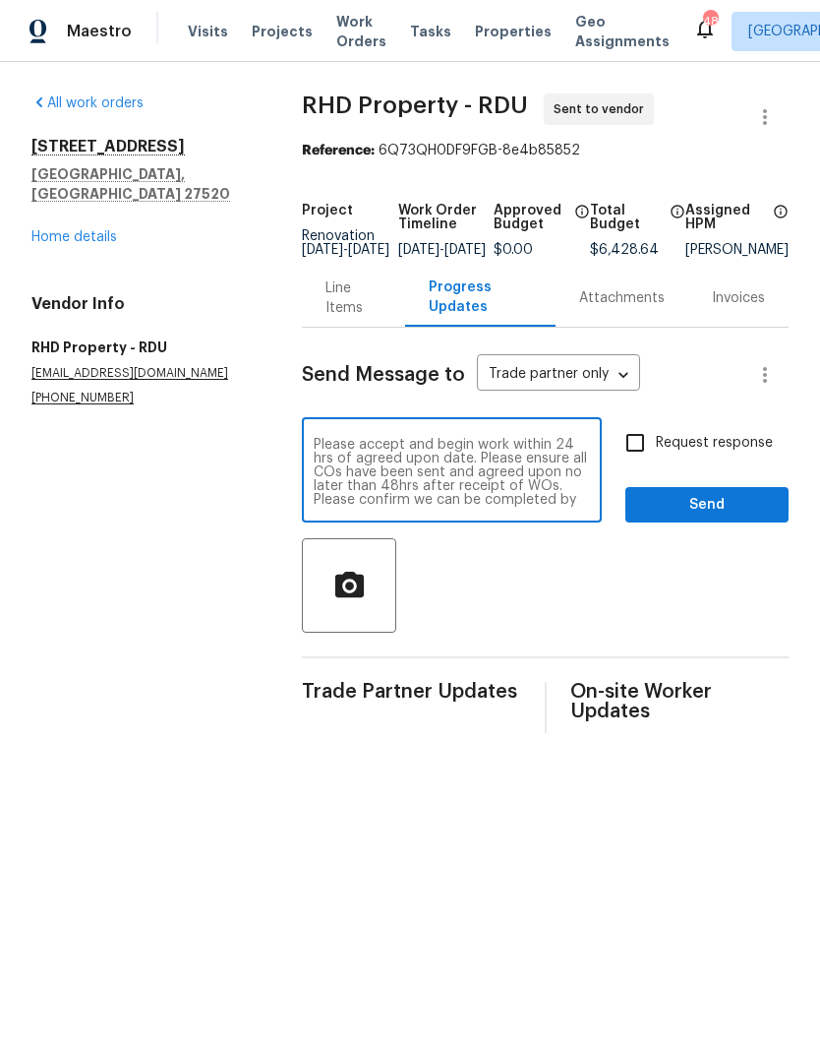
click at [568, 507] on textarea "Please accept and begin work within 24 hrs of agreed upon date. Please ensure a…" at bounding box center [452, 472] width 276 height 69
click at [454, 507] on textarea "Please accept and begin work within 24 hrs of agreed upon date. Please ensure a…" at bounding box center [452, 472] width 276 height 69
click at [305, 449] on div "Please accept and begin work within 24 hrs of agreed upon date. Please ensure a…" at bounding box center [452, 472] width 300 height 100
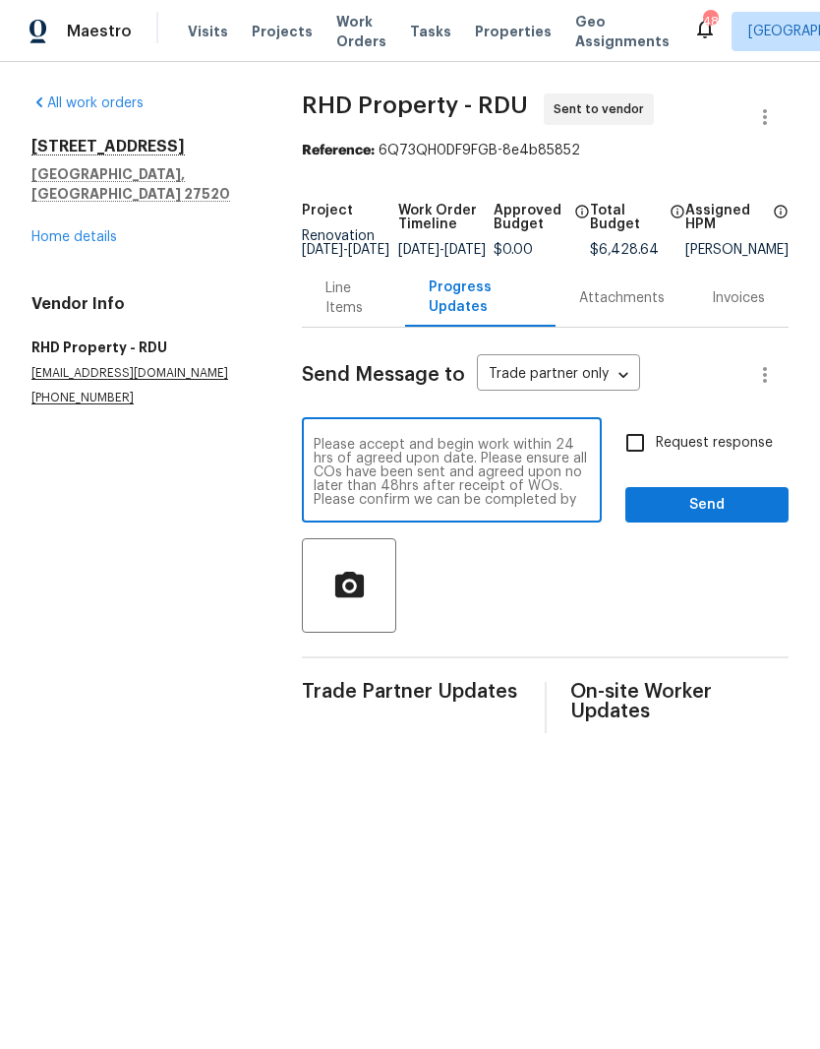
scroll to position [14, 0]
click at [314, 454] on textarea "Please accept and begin work within 24 hrs of agreed upon date. Please ensure a…" at bounding box center [452, 472] width 276 height 69
click at [492, 463] on textarea "Good after! Please accept and begin work within 24 hrs of agreed upon date. Ple…" at bounding box center [452, 472] width 276 height 69
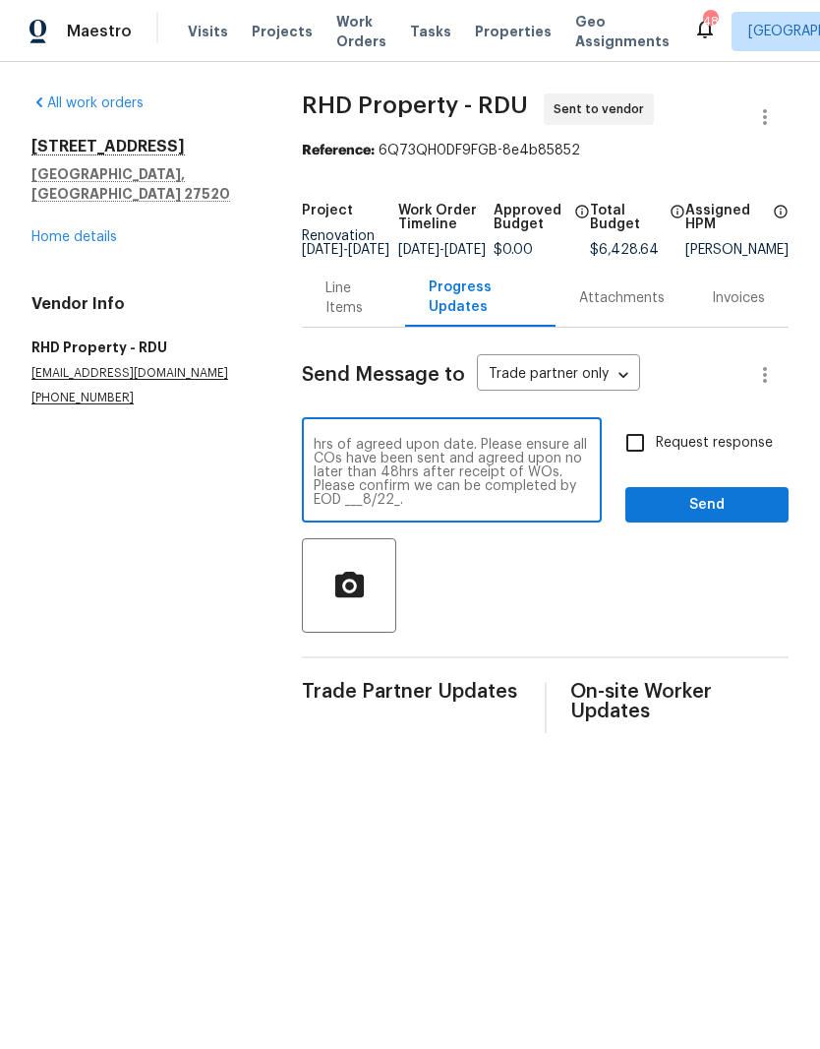
type textarea "Good afternoon! Please accept and begin work within 24 hrs of agreed upon date.…"
click at [745, 517] on span "Send" at bounding box center [707, 505] width 132 height 25
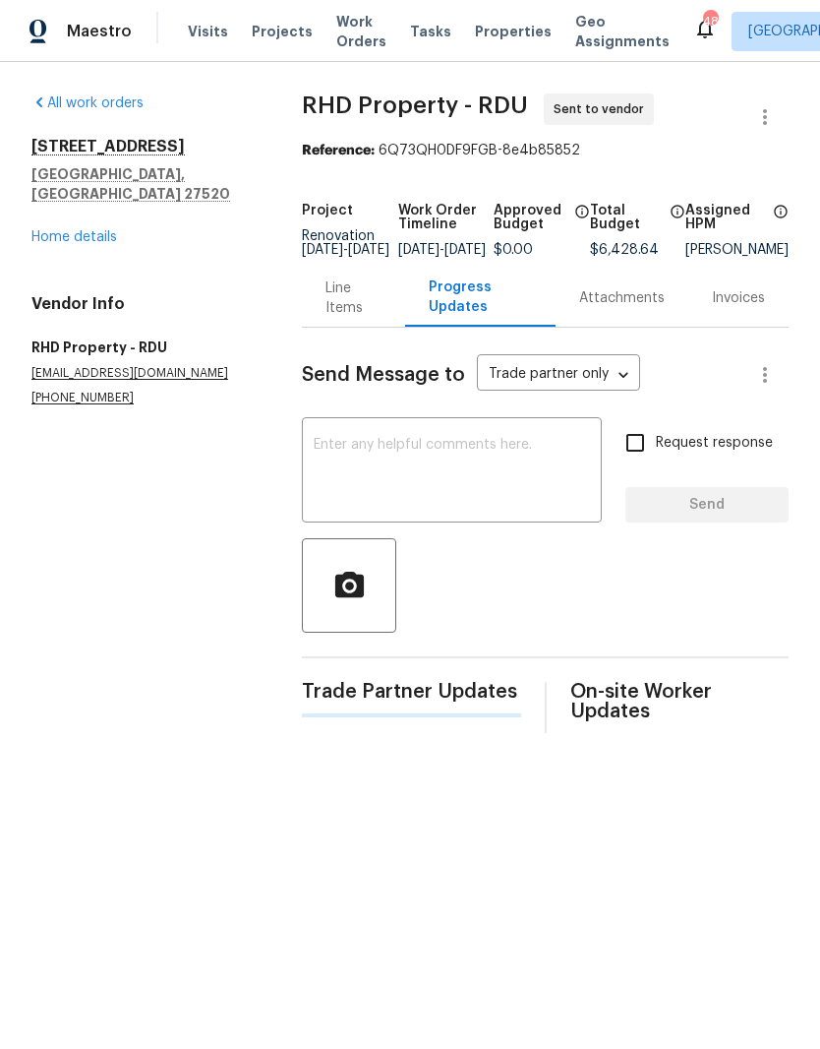
scroll to position [0, 0]
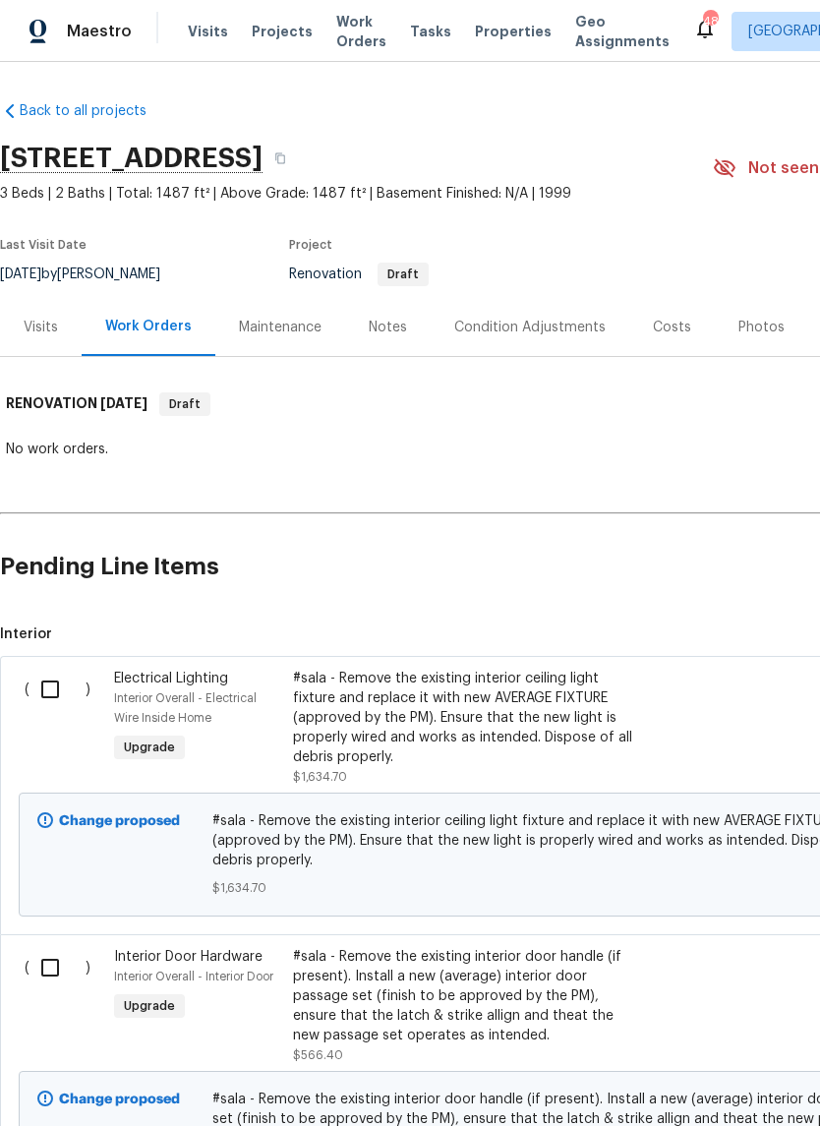
click at [35, 326] on div "Visits" at bounding box center [41, 328] width 34 height 20
